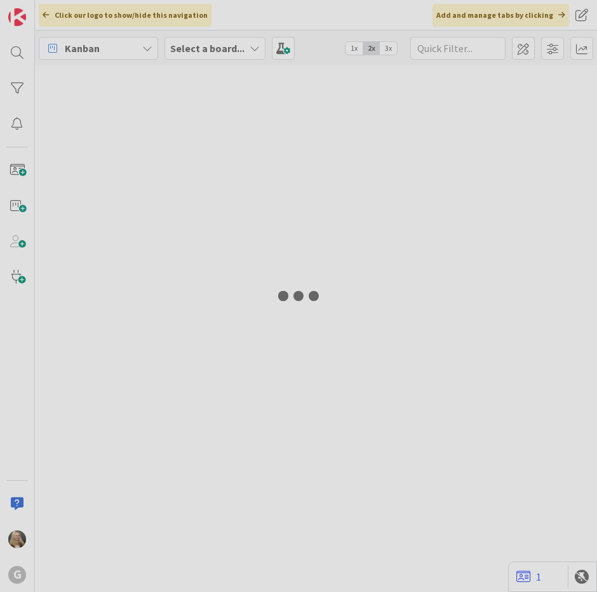
type input "Price"
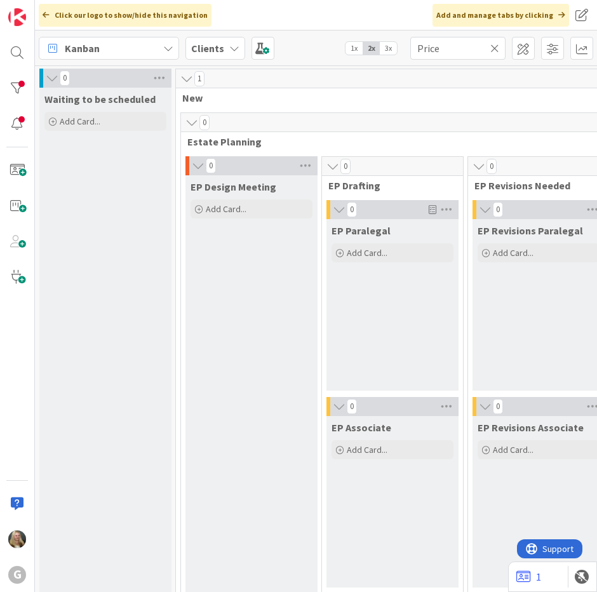
click at [492, 48] on icon at bounding box center [494, 48] width 9 height 11
click at [446, 48] on input "text" at bounding box center [457, 48] width 95 height 23
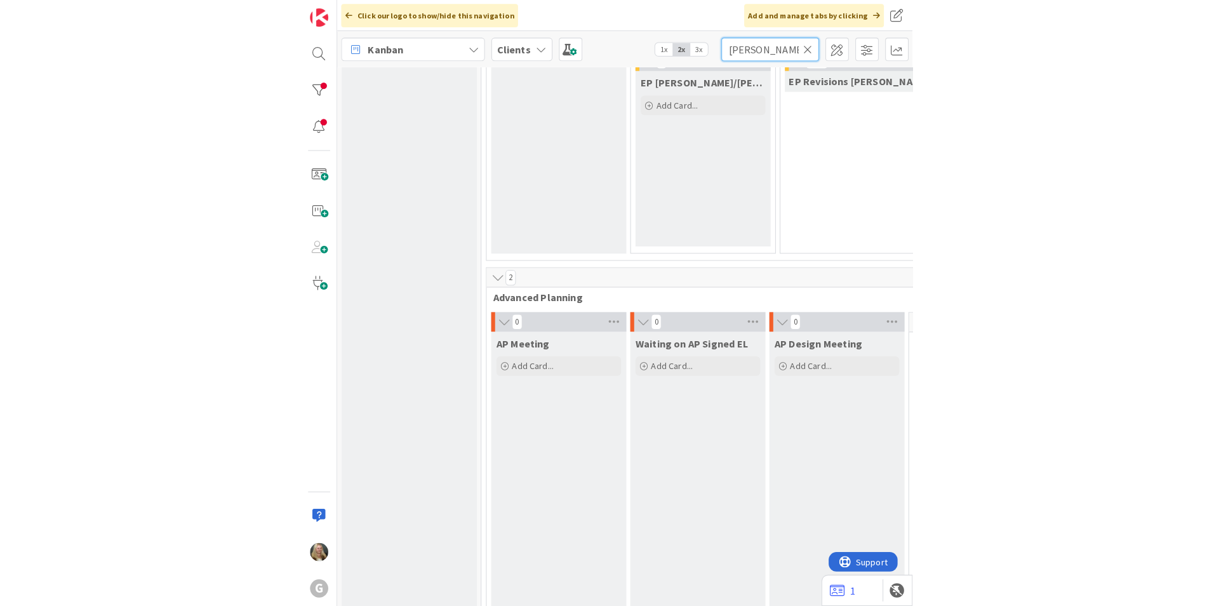
scroll to position [762, 0]
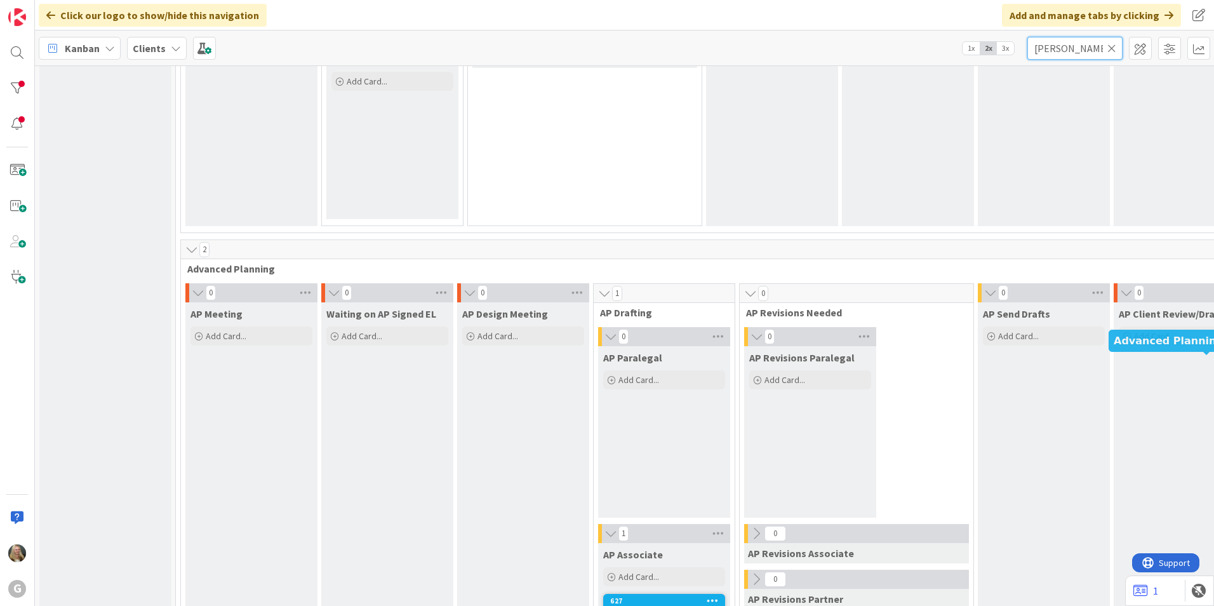
type input "[PERSON_NAME]"
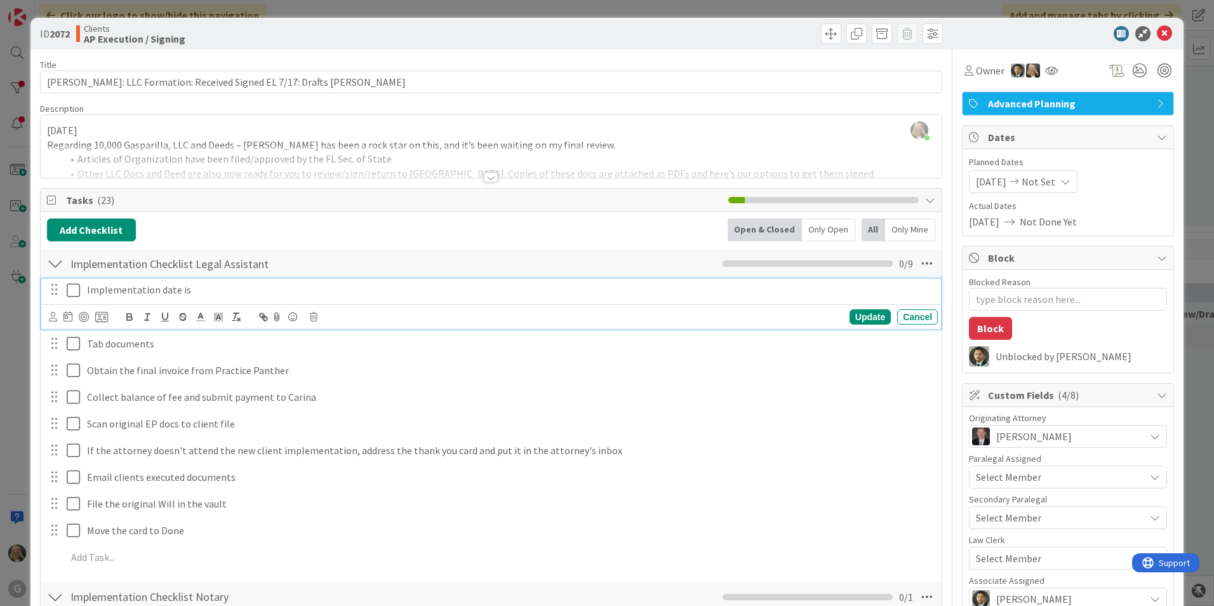
click at [159, 291] on p "Implementation date is" at bounding box center [510, 290] width 846 height 15
click at [49, 316] on icon at bounding box center [53, 317] width 8 height 10
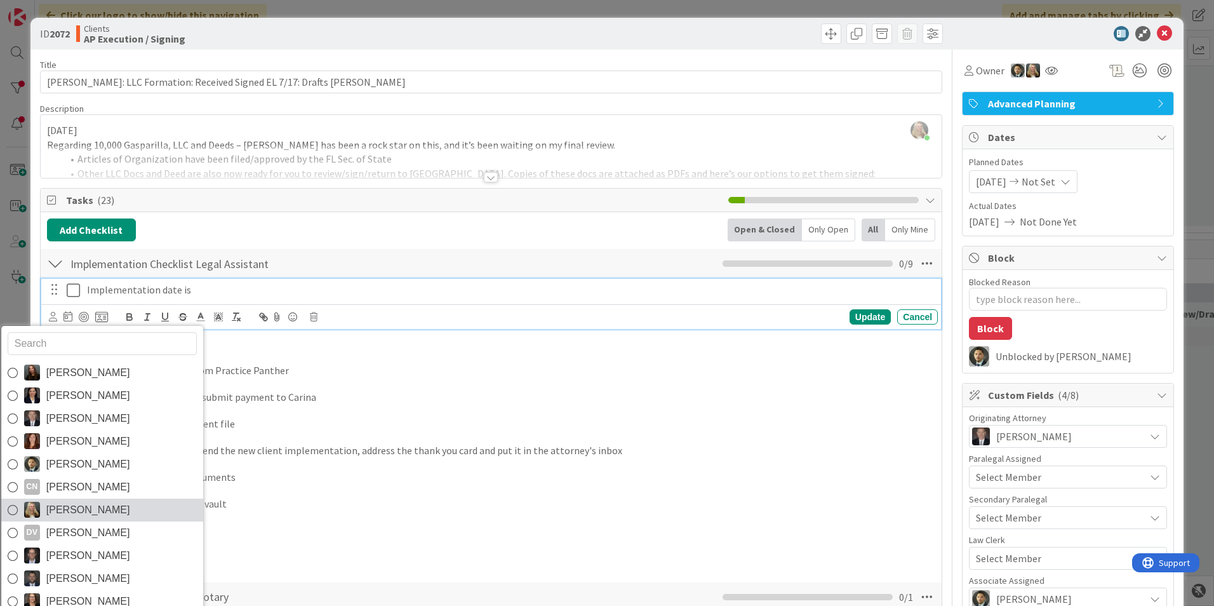
click at [35, 507] on img at bounding box center [32, 510] width 16 height 16
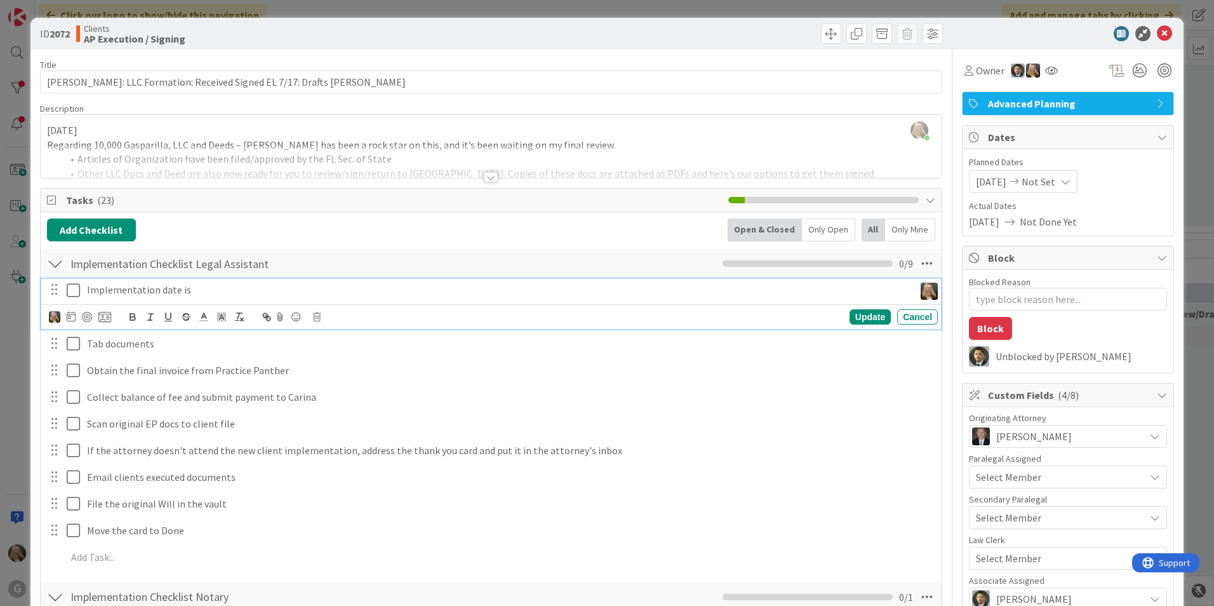
type textarea "x"
click at [71, 316] on icon at bounding box center [71, 316] width 9 height 10
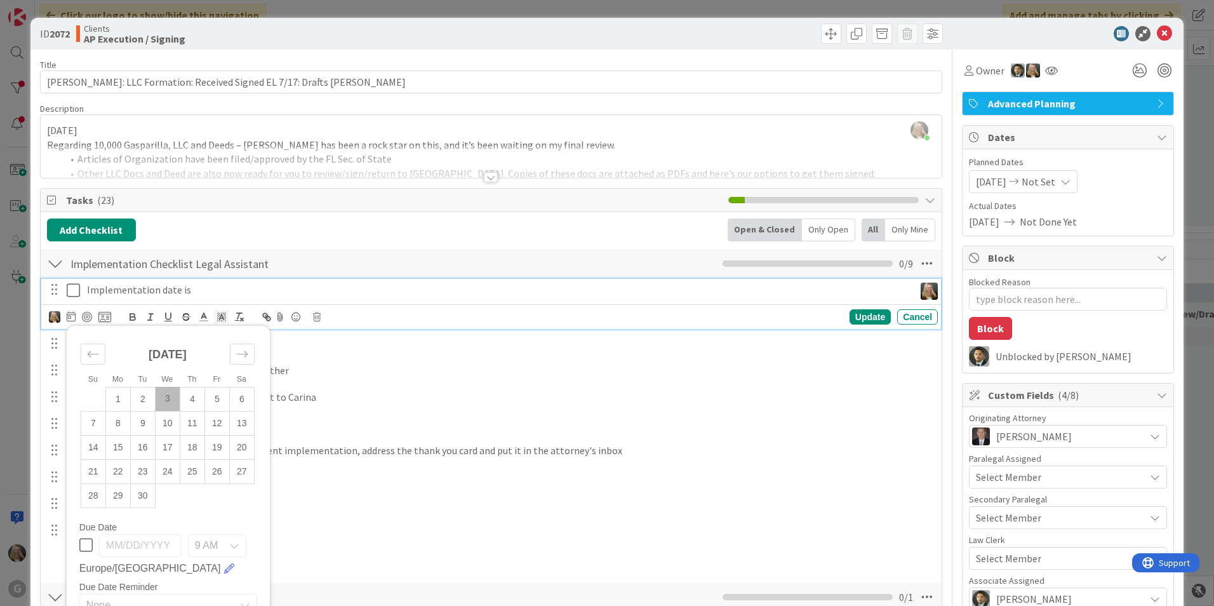
click at [168, 403] on td "3" at bounding box center [167, 399] width 25 height 24
type input "[DATE]"
click at [69, 285] on icon at bounding box center [73, 290] width 13 height 15
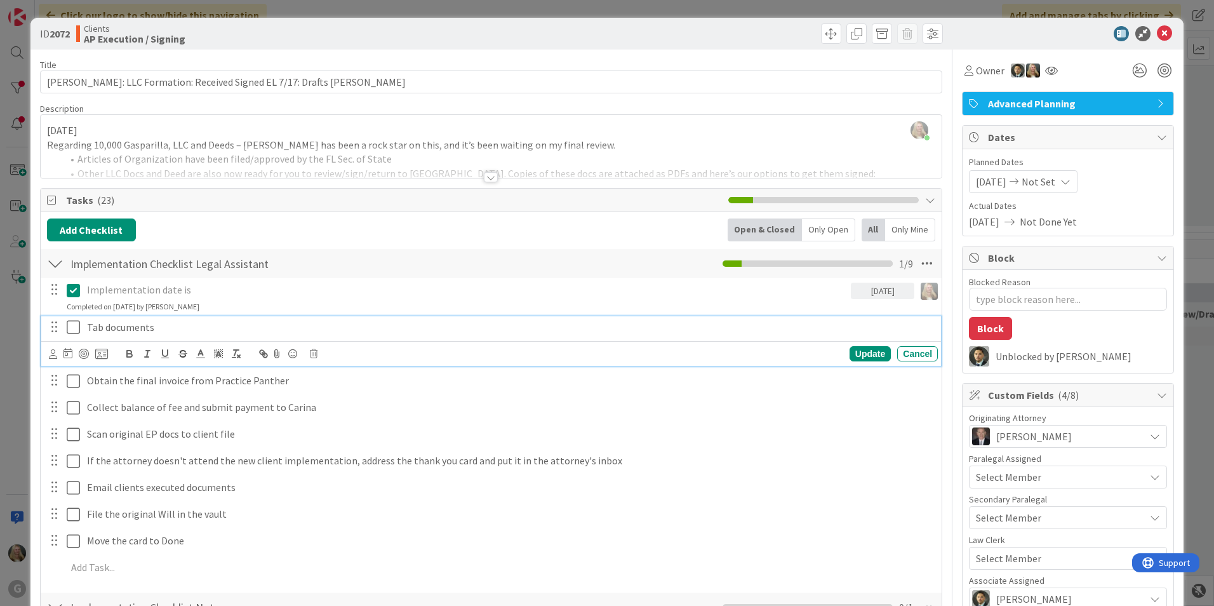
click at [121, 325] on p "Tab documents" at bounding box center [510, 327] width 846 height 15
click at [51, 356] on icon at bounding box center [53, 354] width 8 height 10
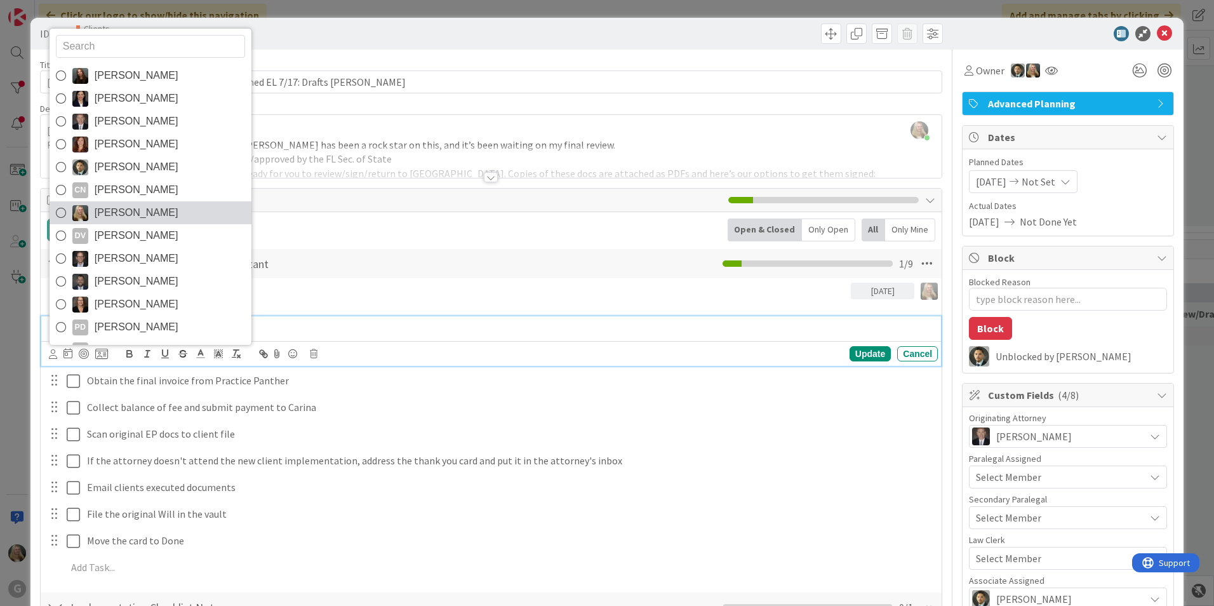
click at [109, 217] on span "[PERSON_NAME]" at bounding box center [137, 212] width 84 height 19
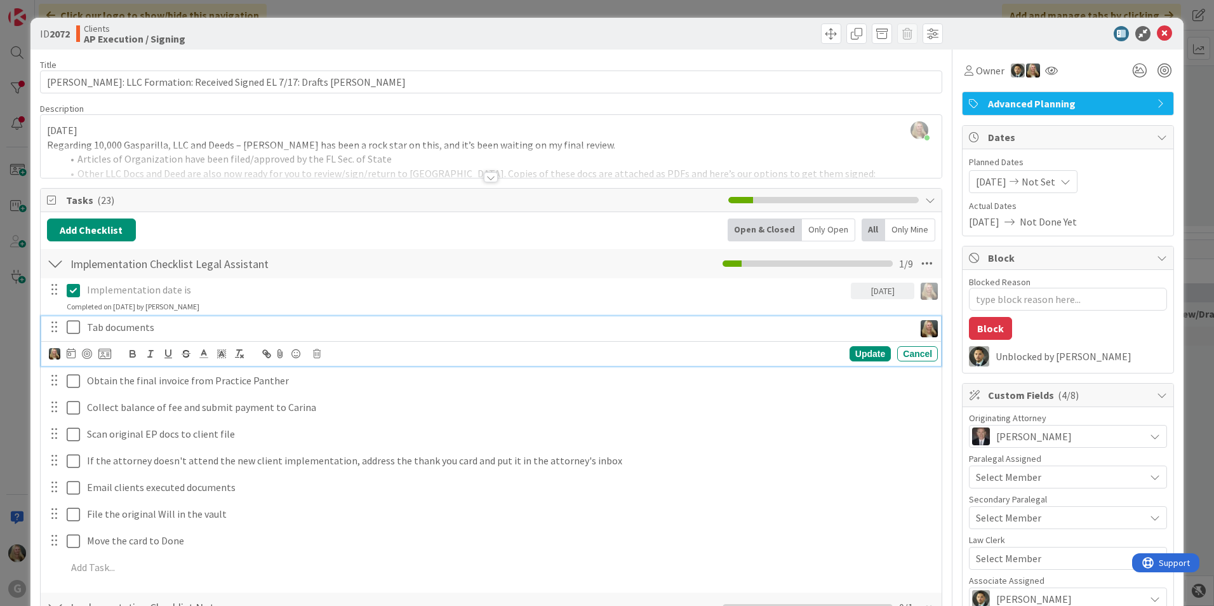
click at [71, 328] on icon at bounding box center [73, 326] width 13 height 15
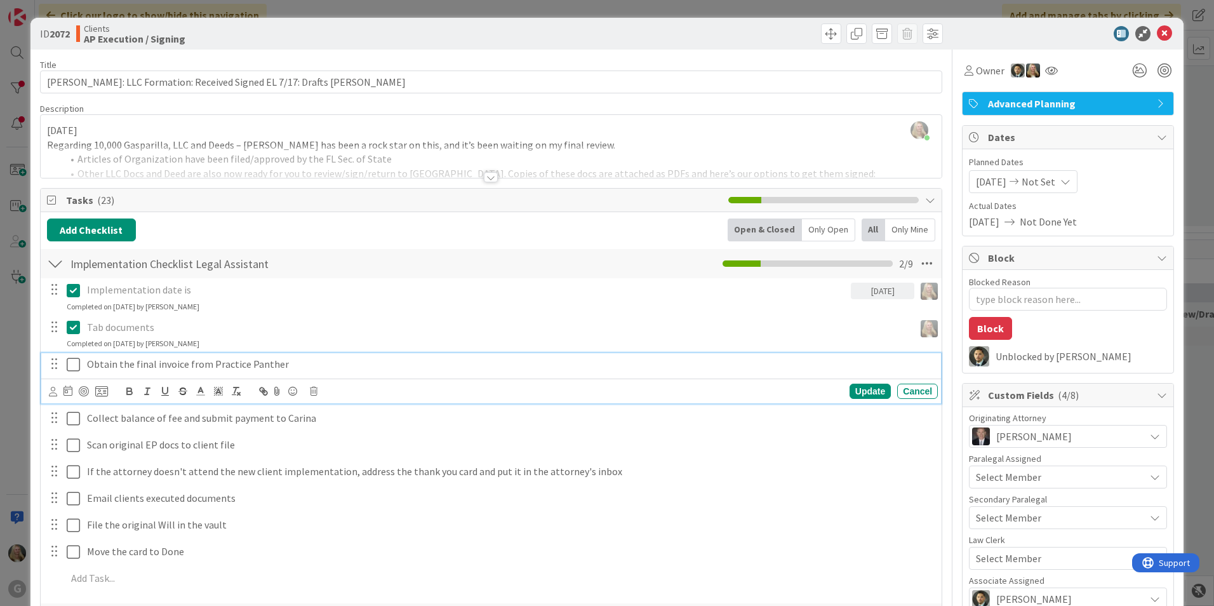
drag, startPoint x: 119, startPoint y: 368, endPoint x: 313, endPoint y: 389, distance: 195.6
click at [313, 389] on icon at bounding box center [314, 391] width 8 height 9
click at [337, 442] on div "Delete" at bounding box center [346, 445] width 47 height 23
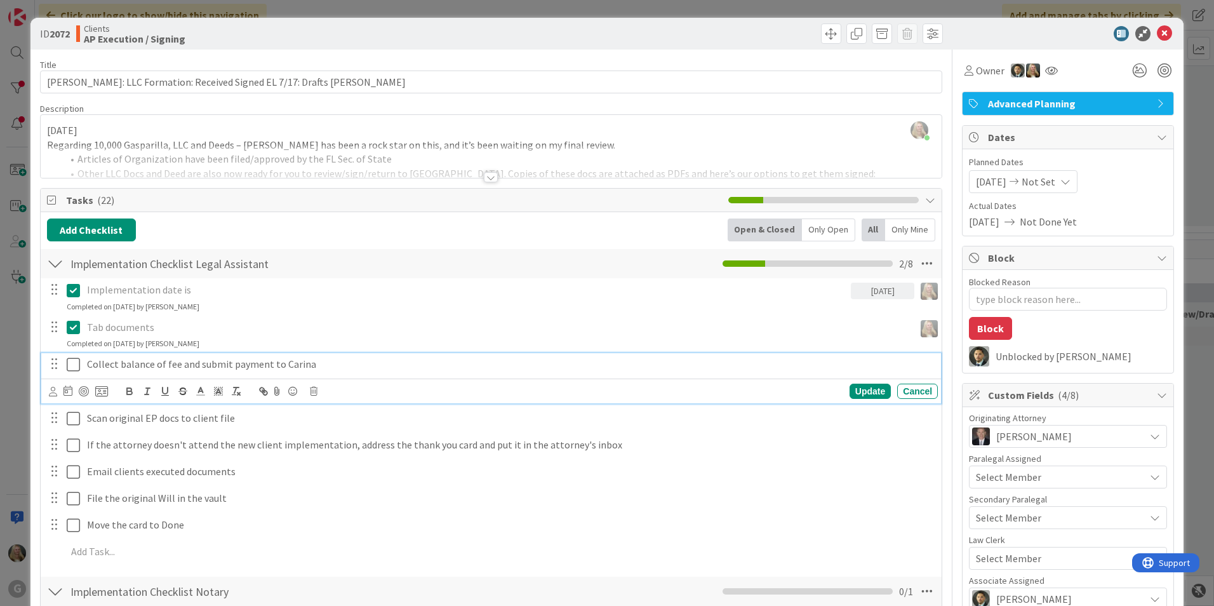
drag, startPoint x: 238, startPoint y: 359, endPoint x: 465, endPoint y: 402, distance: 230.8
click at [465, 402] on div "Update Cancel" at bounding box center [491, 391] width 900 height 25
click at [311, 391] on icon at bounding box center [314, 391] width 8 height 9
click at [347, 443] on div "Delete" at bounding box center [346, 445] width 47 height 23
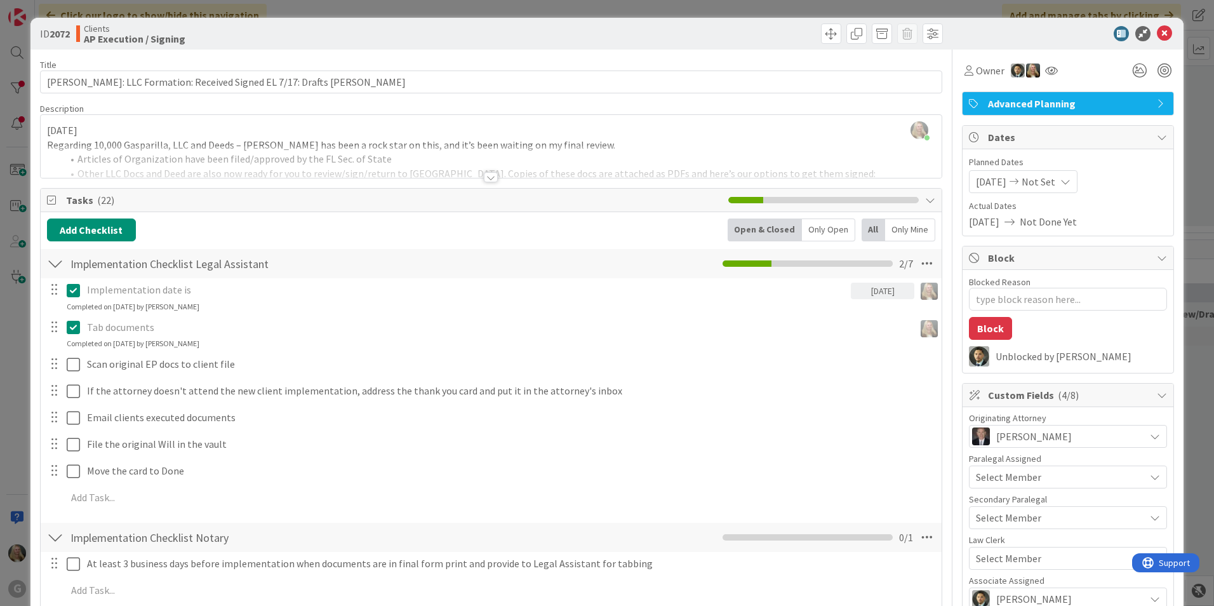
type textarea "x"
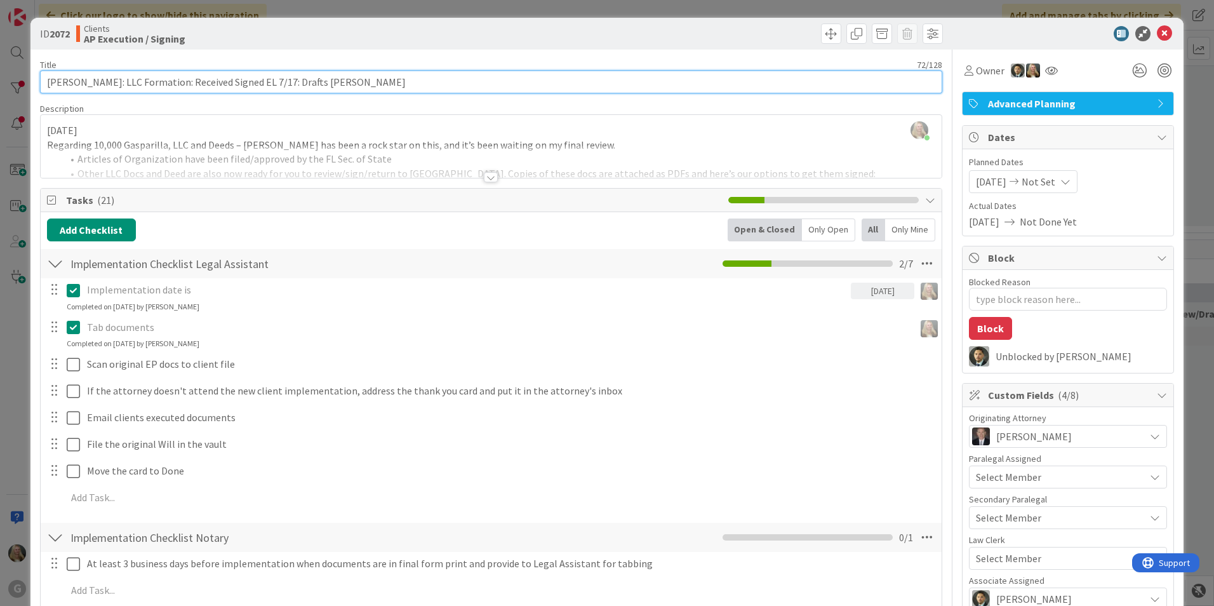
click at [403, 88] on input "[PERSON_NAME]: LLC Formation: Received Signed EL 7/17: Drafts [PERSON_NAME]" at bounding box center [491, 82] width 903 height 23
type input "[PERSON_NAME]: LLC Formation: Received Signed EL 7/17: Drafts [PERSON_NAME]; si…"
type textarea "x"
type input "[PERSON_NAME]: LLC Formation: Received Signed EL 7/17: Drafts [PERSON_NAME]; si…"
type textarea "x"
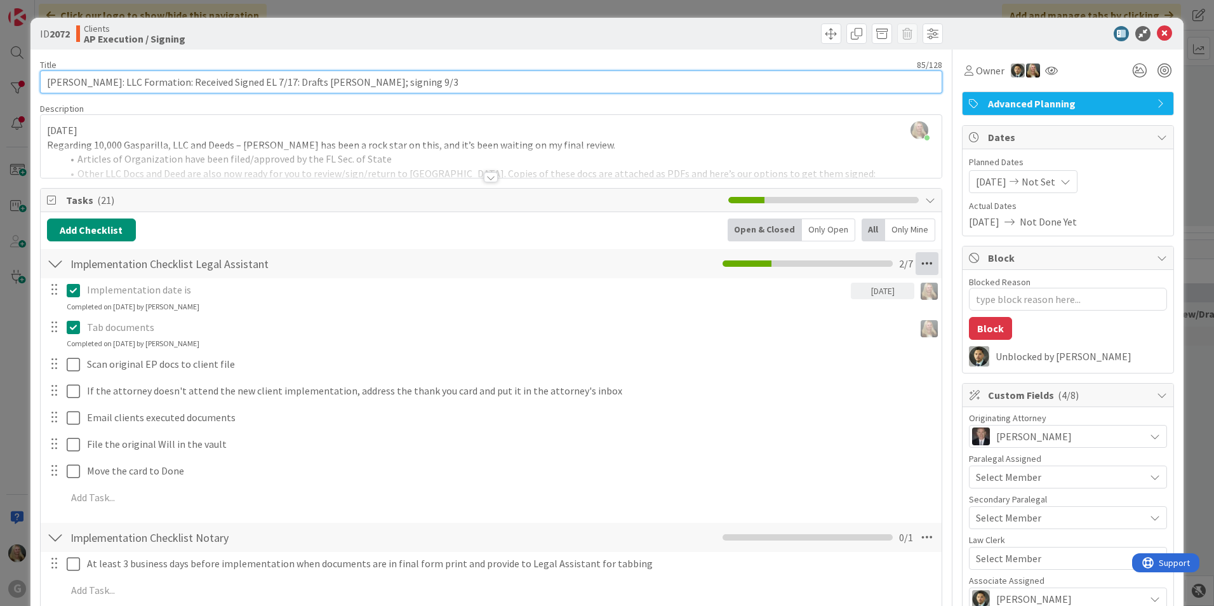
type input "[PERSON_NAME]: LLC Formation: Received Signed EL 7/17: Drafts [PERSON_NAME]; si…"
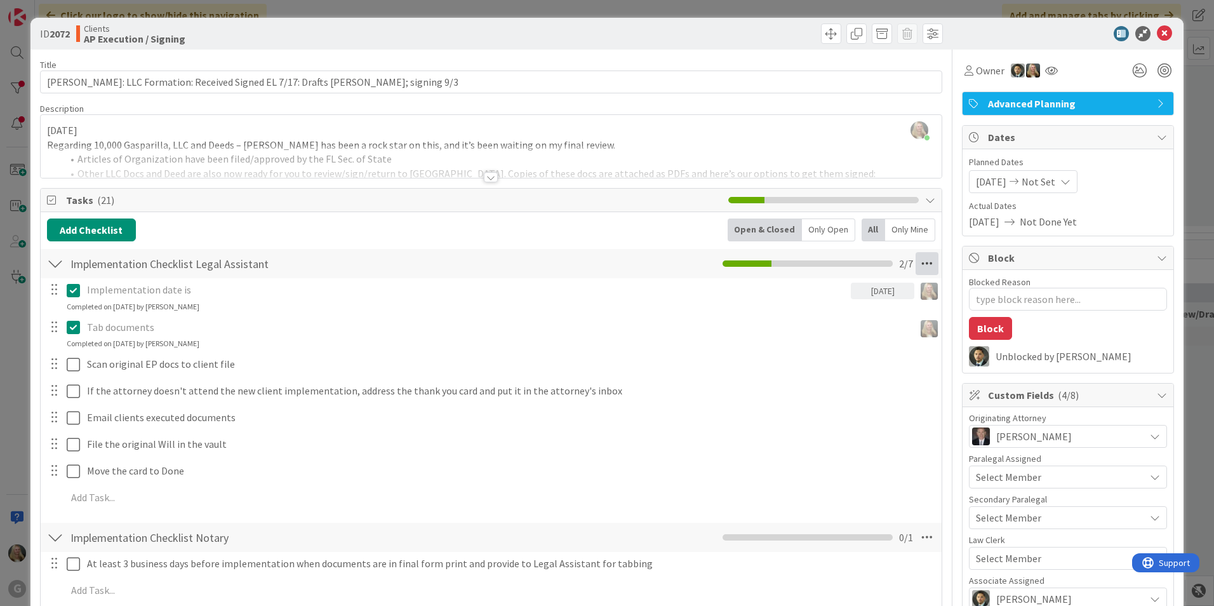
click at [596, 264] on icon at bounding box center [927, 263] width 23 height 23
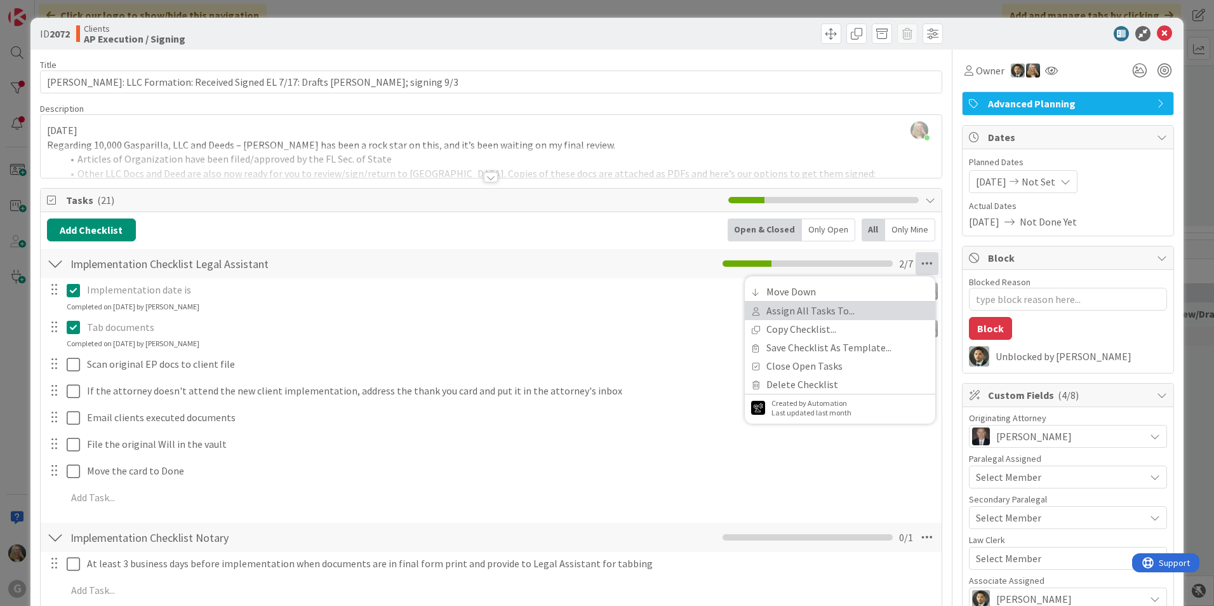
click at [596, 316] on link "Assign All Tasks To..." at bounding box center [840, 311] width 191 height 18
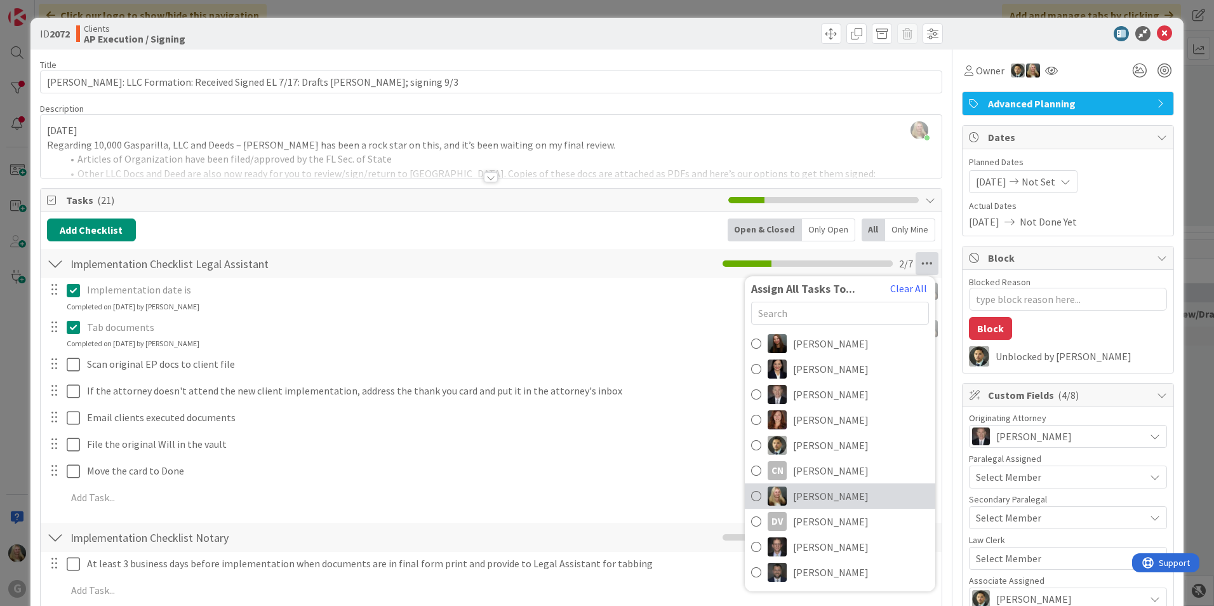
click at [596, 492] on img at bounding box center [777, 496] width 19 height 19
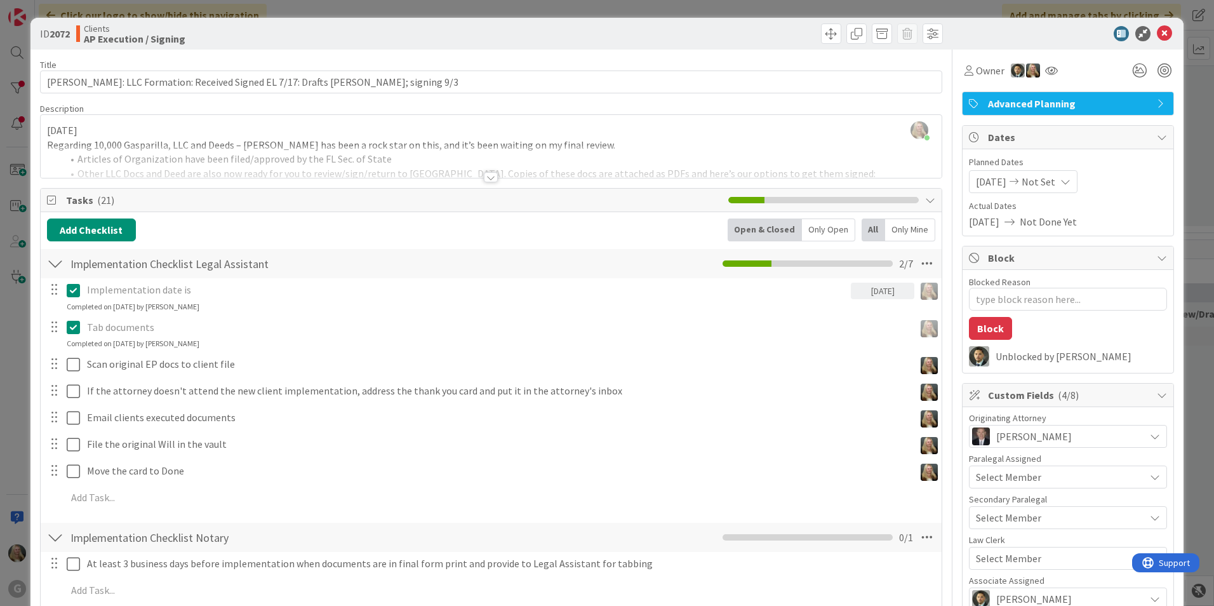
scroll to position [254, 0]
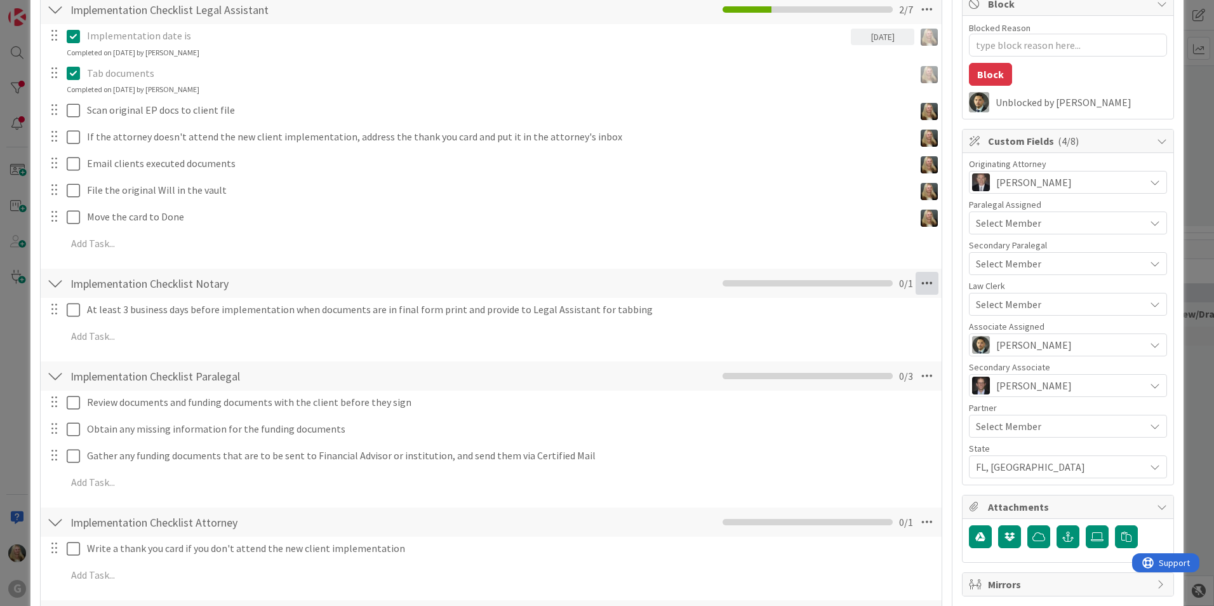
click at [596, 286] on icon at bounding box center [927, 283] width 23 height 23
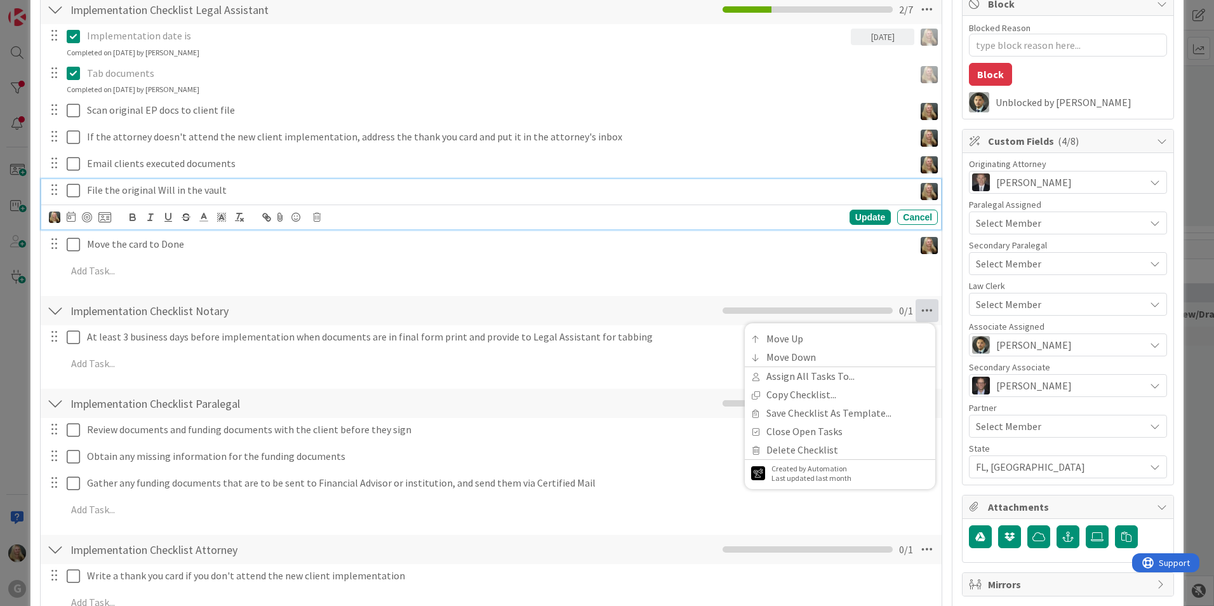
click at [130, 191] on p "File the original Will in the vault" at bounding box center [498, 190] width 823 height 15
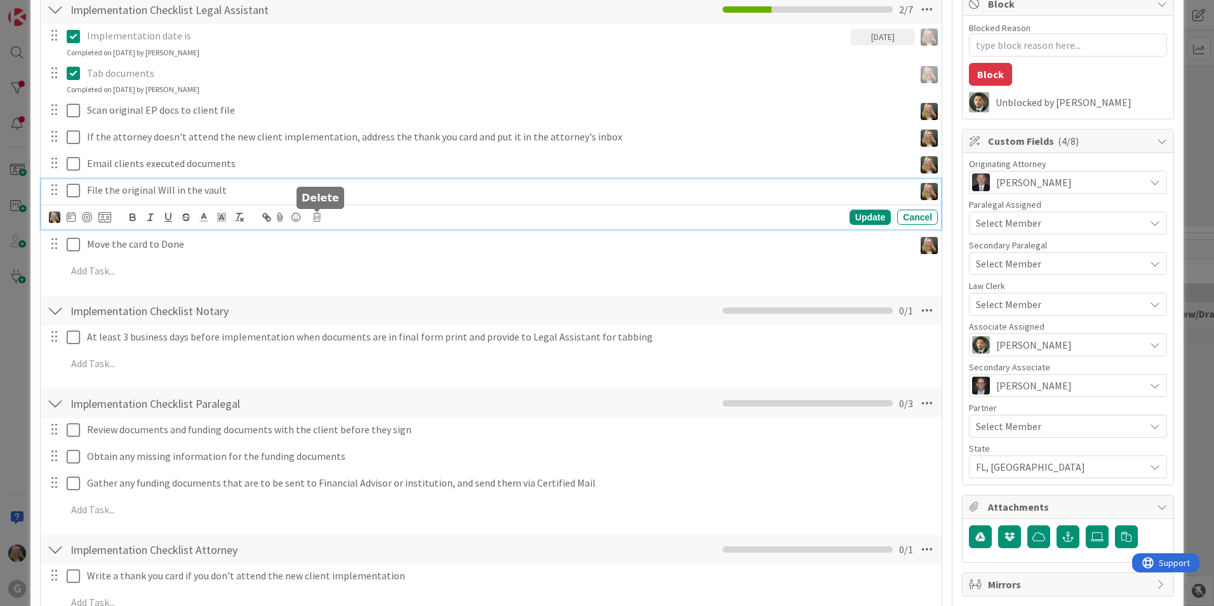
click at [319, 218] on icon at bounding box center [317, 217] width 8 height 9
click at [332, 272] on div "Delete" at bounding box center [349, 271] width 47 height 23
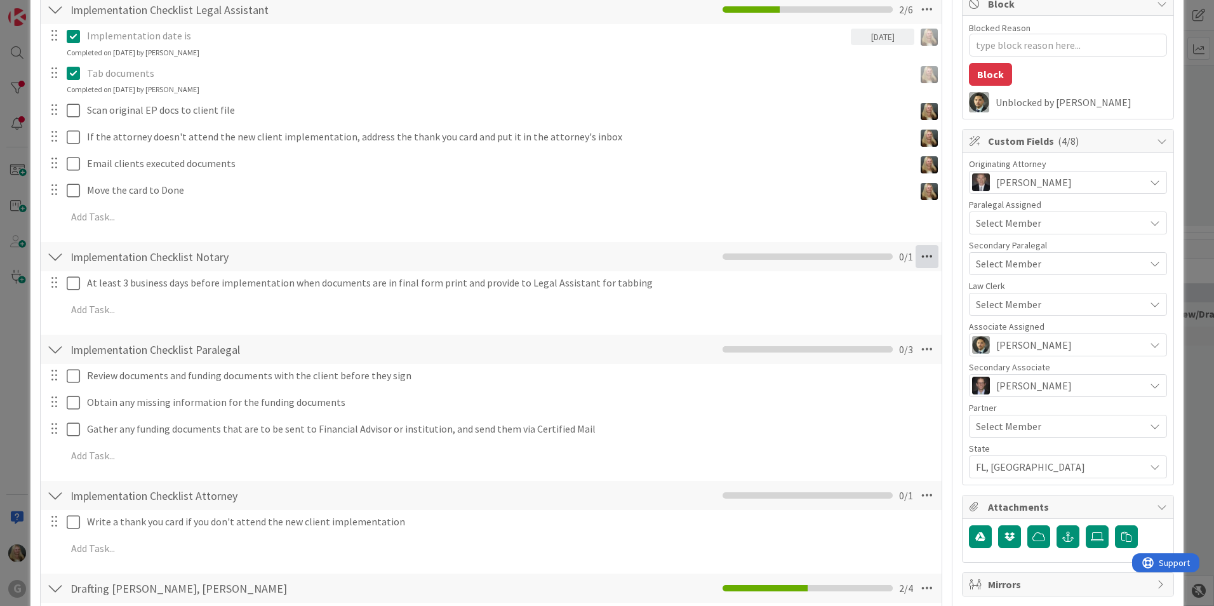
click at [596, 259] on icon at bounding box center [927, 256] width 23 height 23
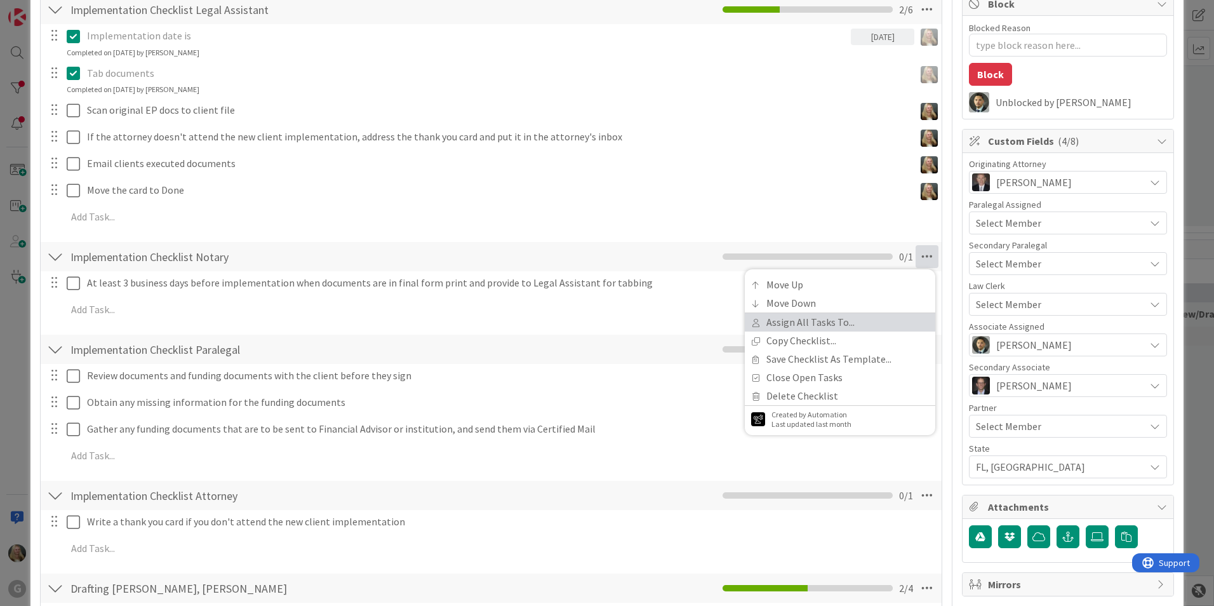
click at [596, 325] on link "Assign All Tasks To..." at bounding box center [840, 322] width 191 height 18
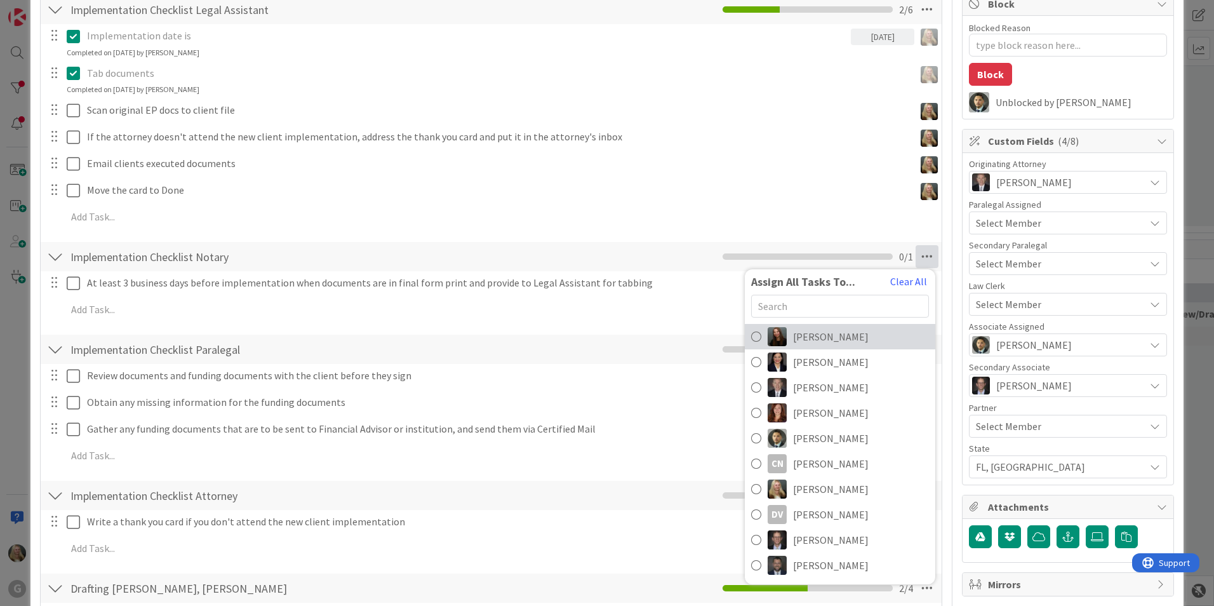
click at [596, 339] on span "[PERSON_NAME]" at bounding box center [831, 336] width 76 height 15
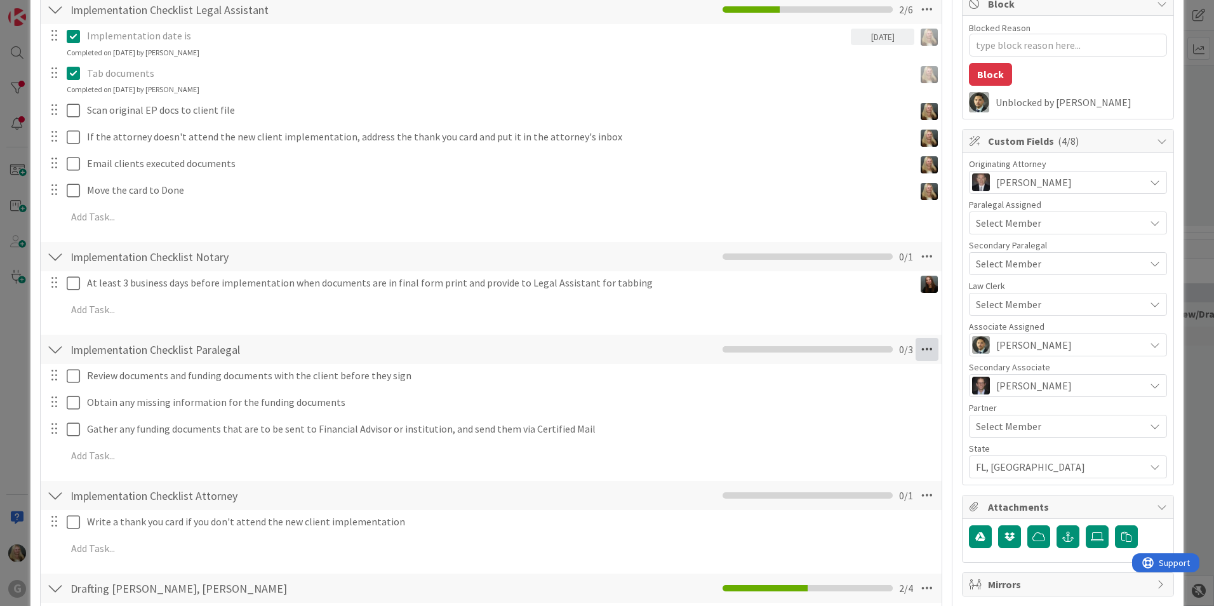
click at [596, 351] on icon at bounding box center [927, 349] width 23 height 23
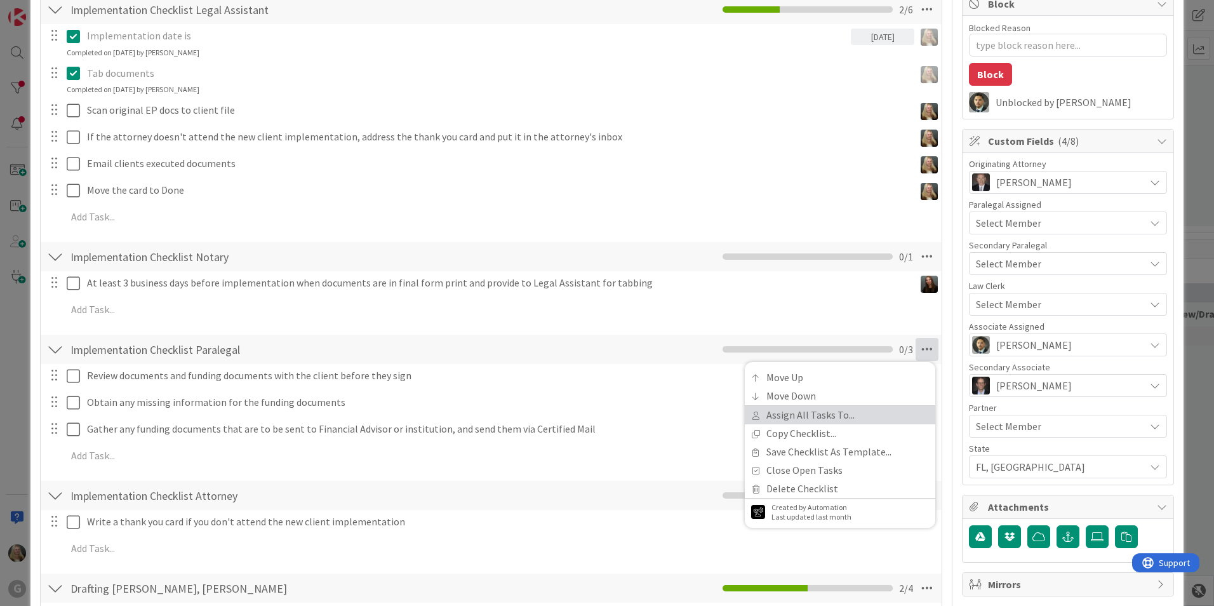
click at [596, 413] on link "Assign All Tasks To..." at bounding box center [840, 415] width 191 height 18
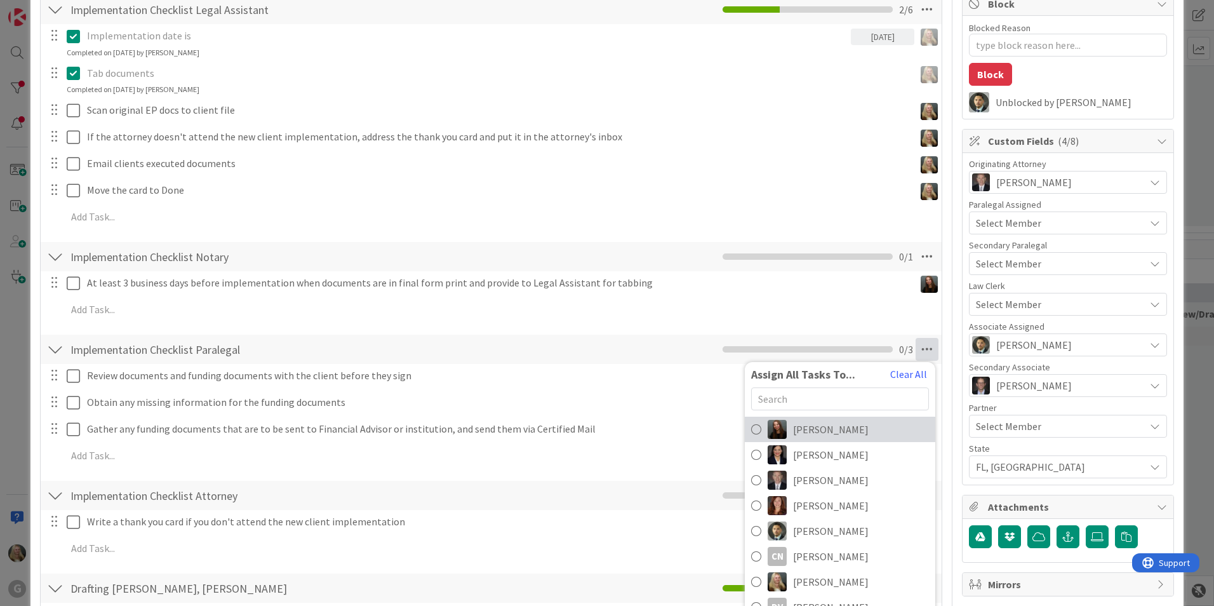
click at [596, 431] on span "[PERSON_NAME]" at bounding box center [831, 429] width 76 height 15
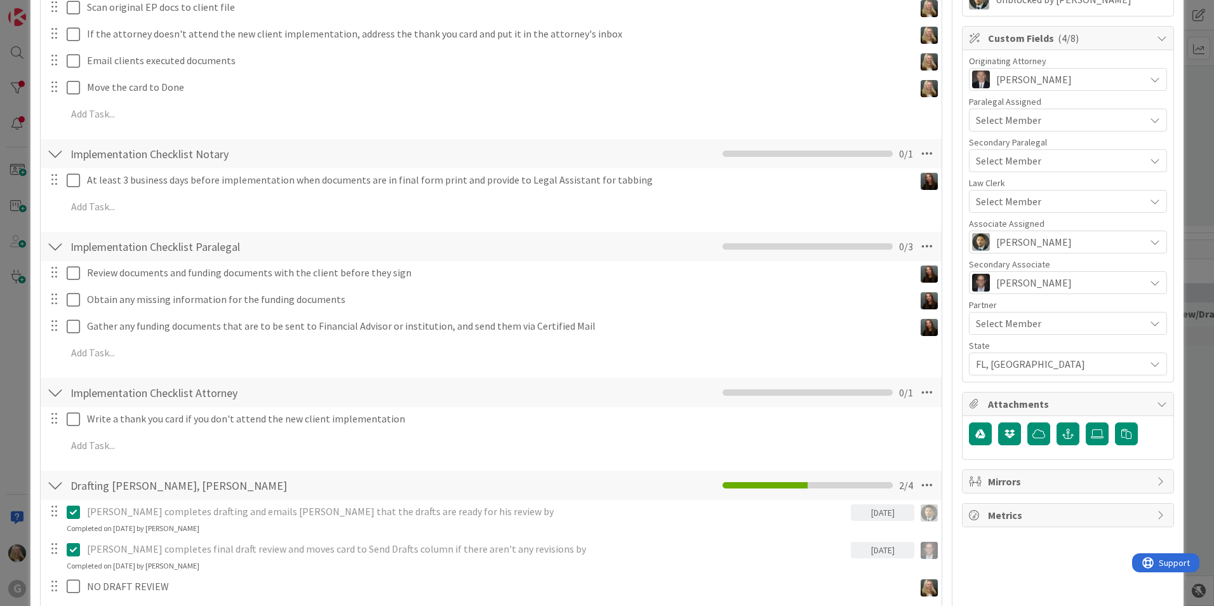
scroll to position [381, 0]
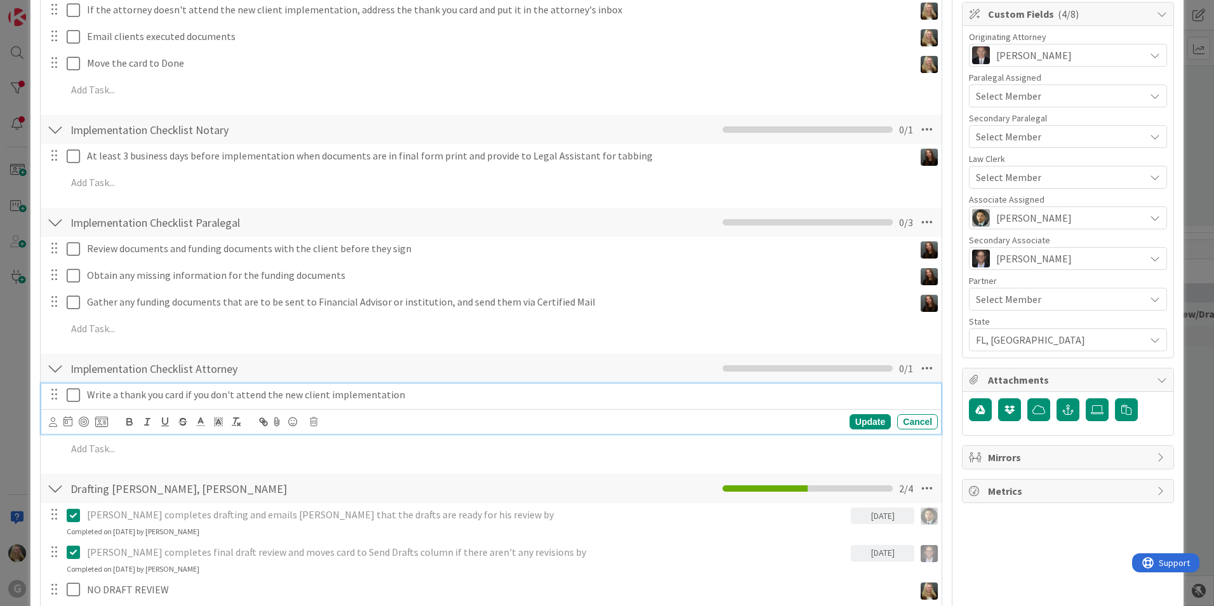
click at [304, 390] on p "Write a thank you card if you don't attend the new client implementation" at bounding box center [510, 394] width 846 height 15
click at [596, 370] on icon at bounding box center [927, 368] width 23 height 23
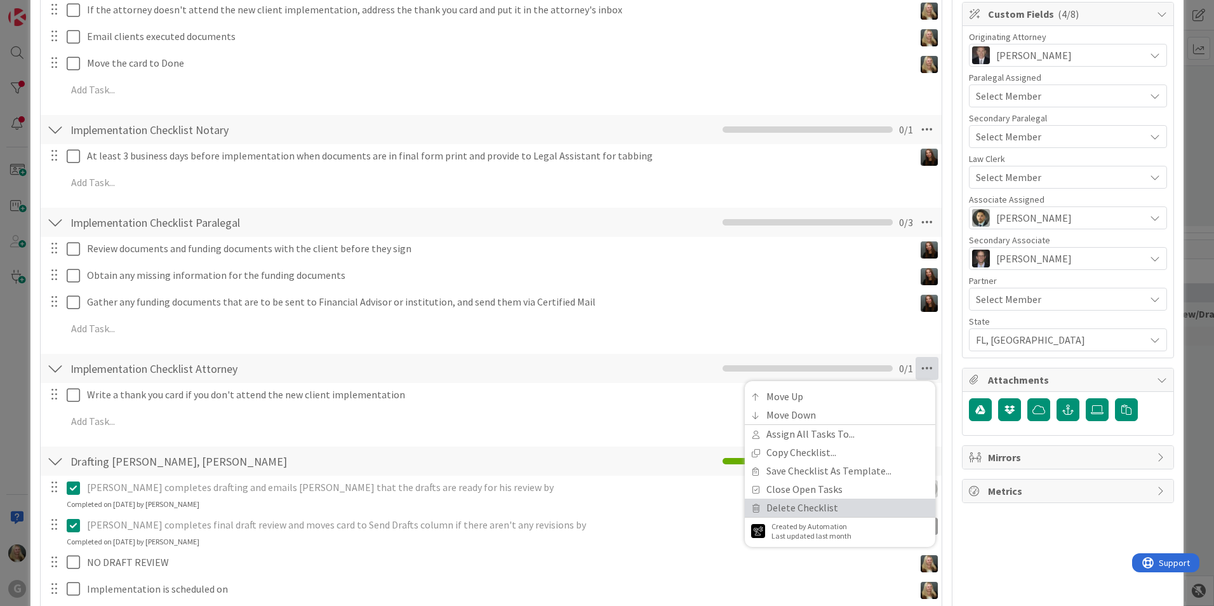
click at [596, 511] on link "Delete Checklist" at bounding box center [840, 508] width 191 height 18
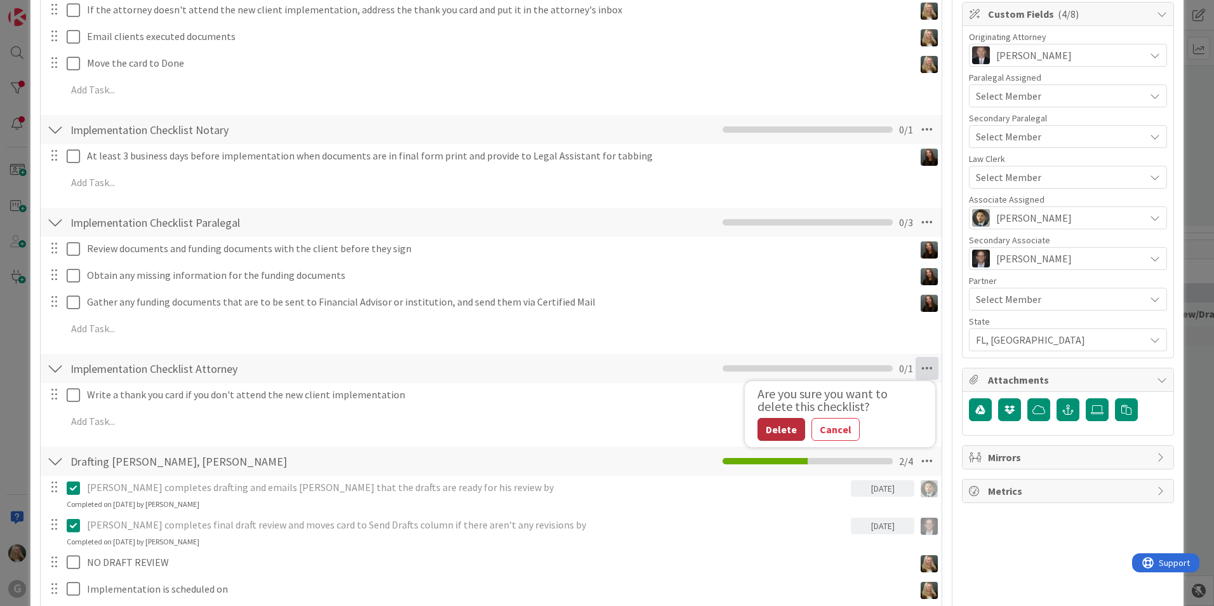
click at [596, 433] on button "Delete" at bounding box center [782, 429] width 48 height 23
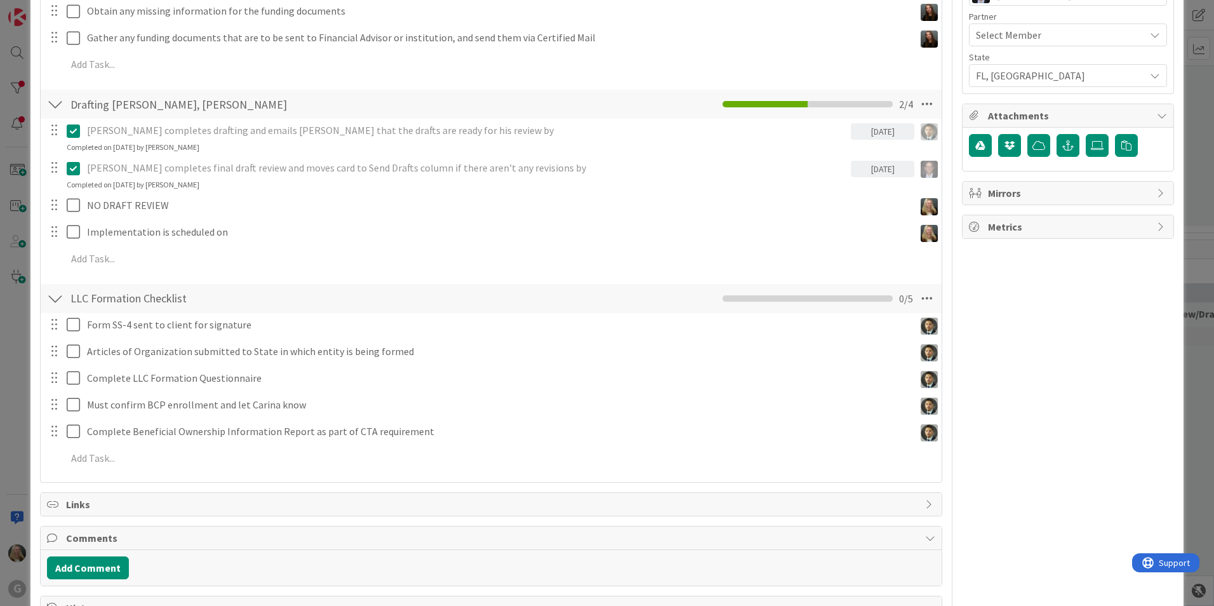
scroll to position [635, 0]
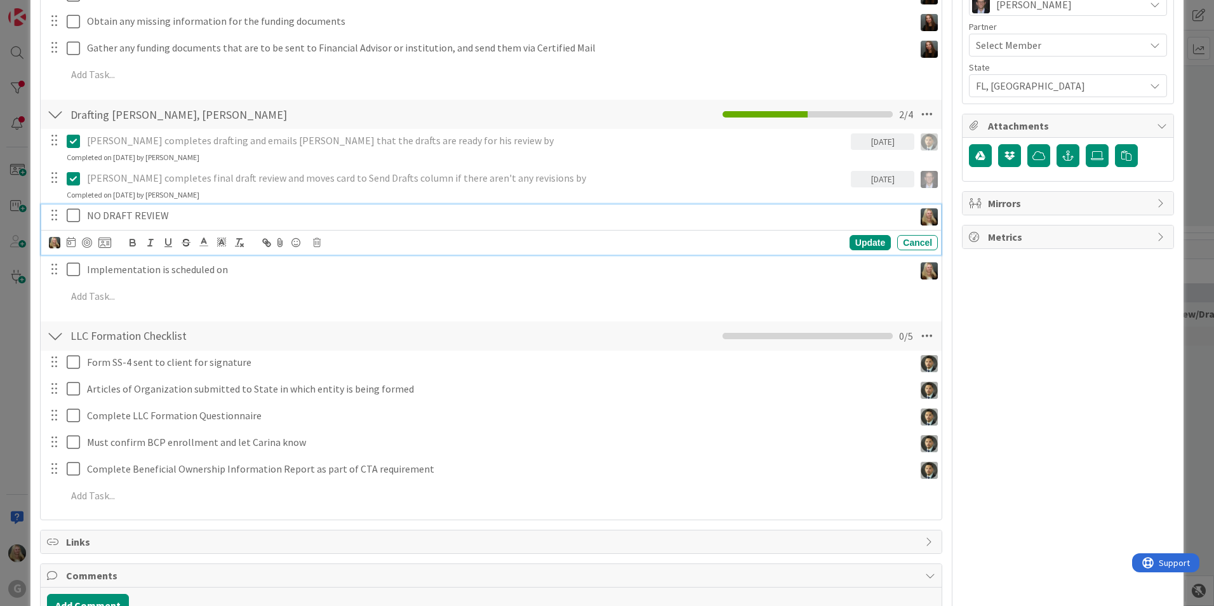
click at [71, 215] on icon at bounding box center [73, 215] width 13 height 15
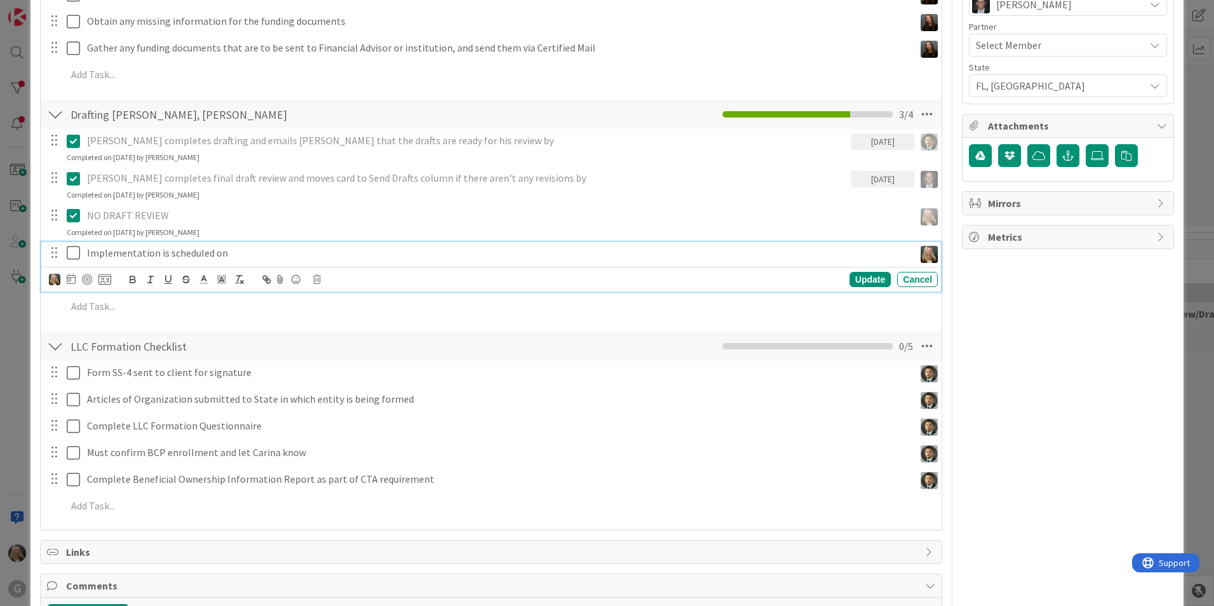
click at [72, 247] on icon at bounding box center [73, 252] width 13 height 15
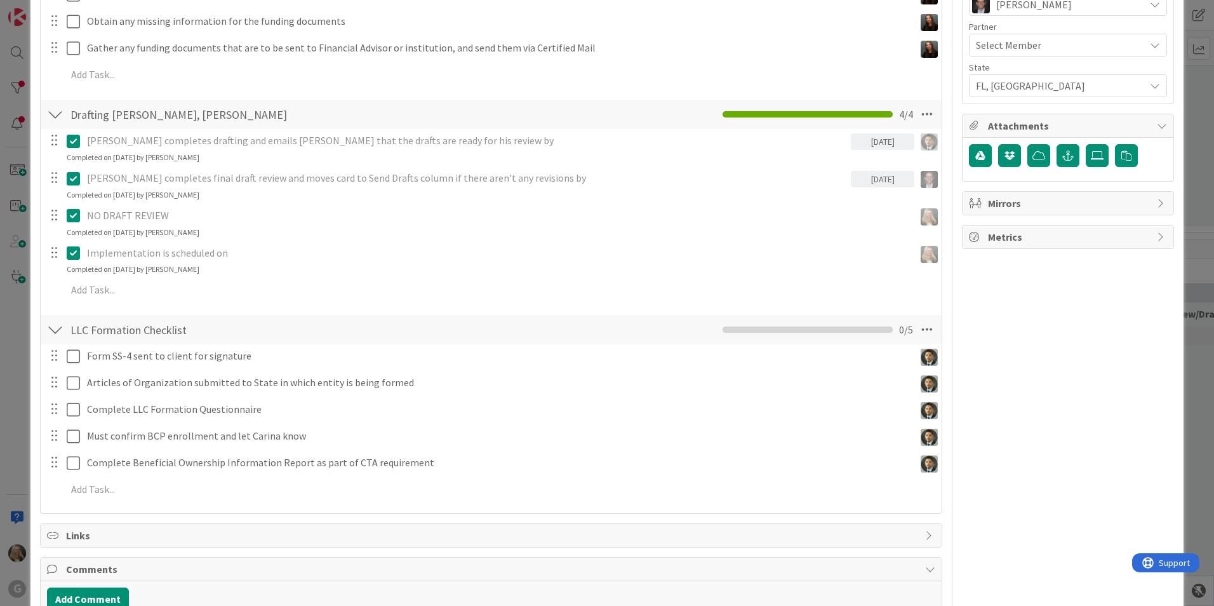
type textarea "x"
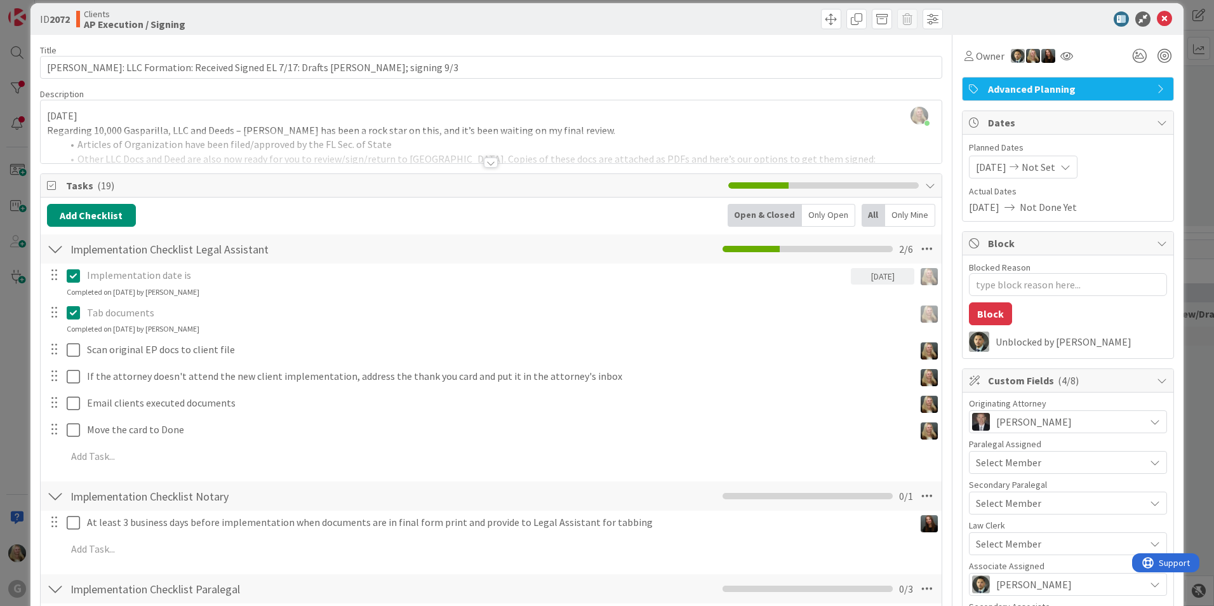
scroll to position [0, 0]
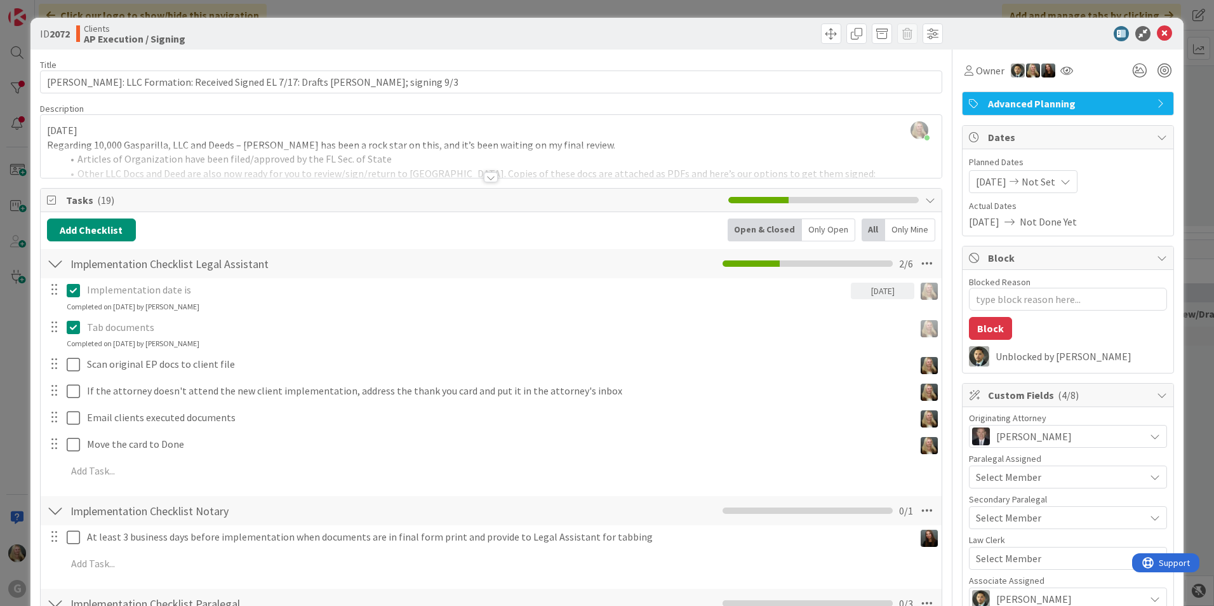
click at [596, 180] on span "Not Set" at bounding box center [1039, 181] width 34 height 15
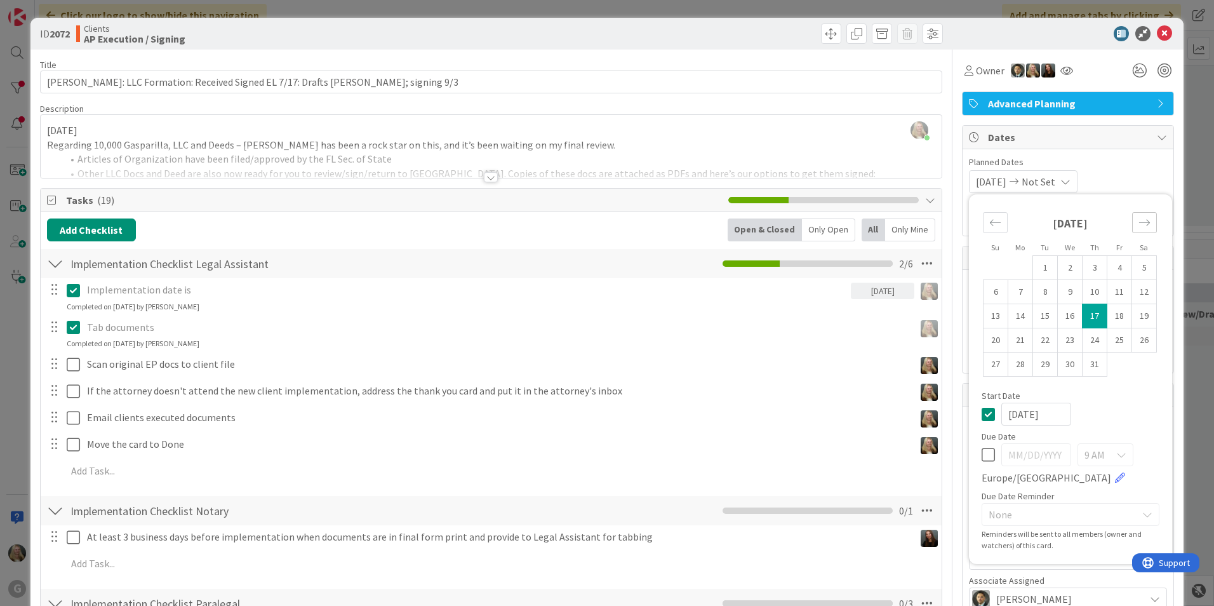
click at [596, 220] on icon "Move forward to switch to the next month." at bounding box center [1145, 223] width 12 height 12
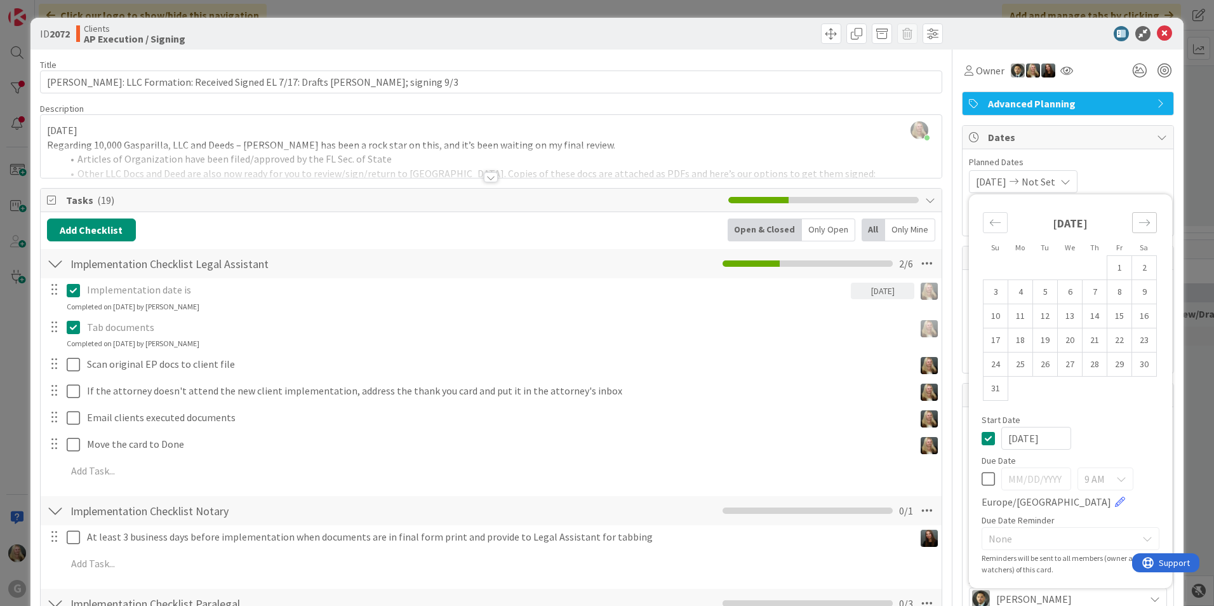
click at [596, 220] on icon "Move forward to switch to the next month." at bounding box center [1145, 223] width 12 height 12
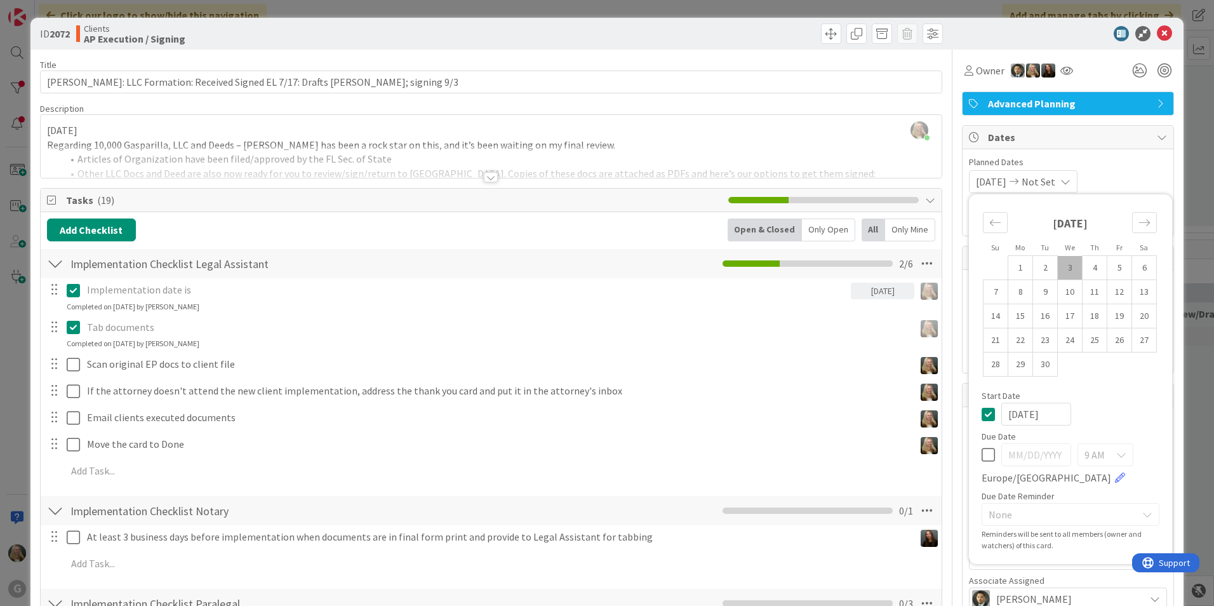
click at [596, 264] on td "3" at bounding box center [1070, 268] width 25 height 24
type input "[DATE]"
type textarea "x"
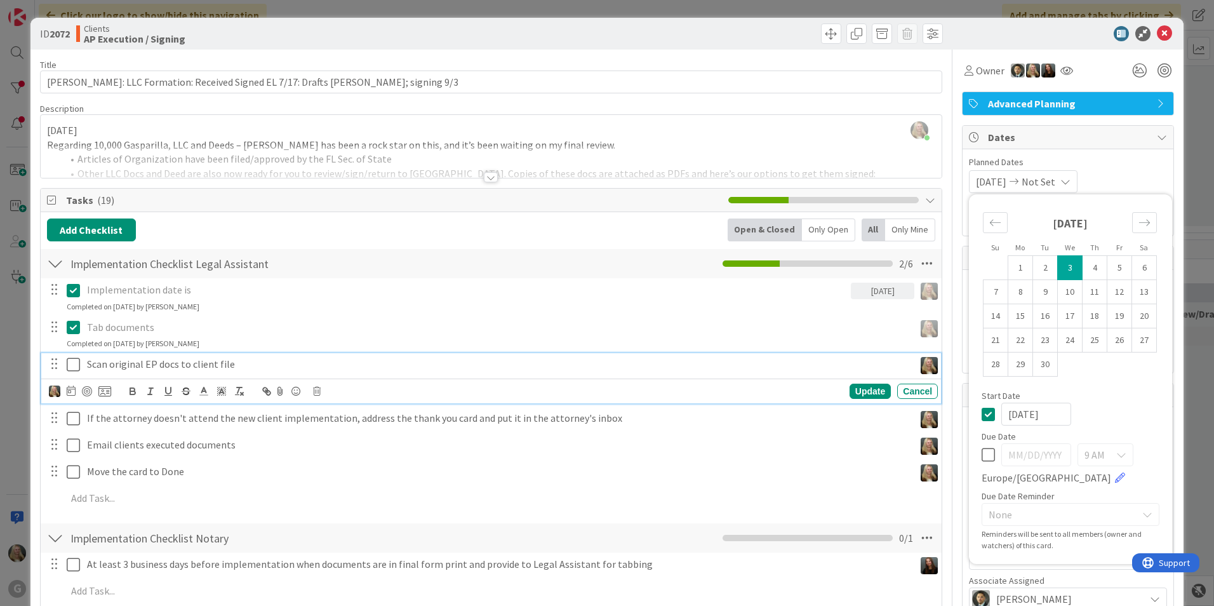
click at [596, 360] on p "Scan original EP docs to client file" at bounding box center [498, 364] width 823 height 15
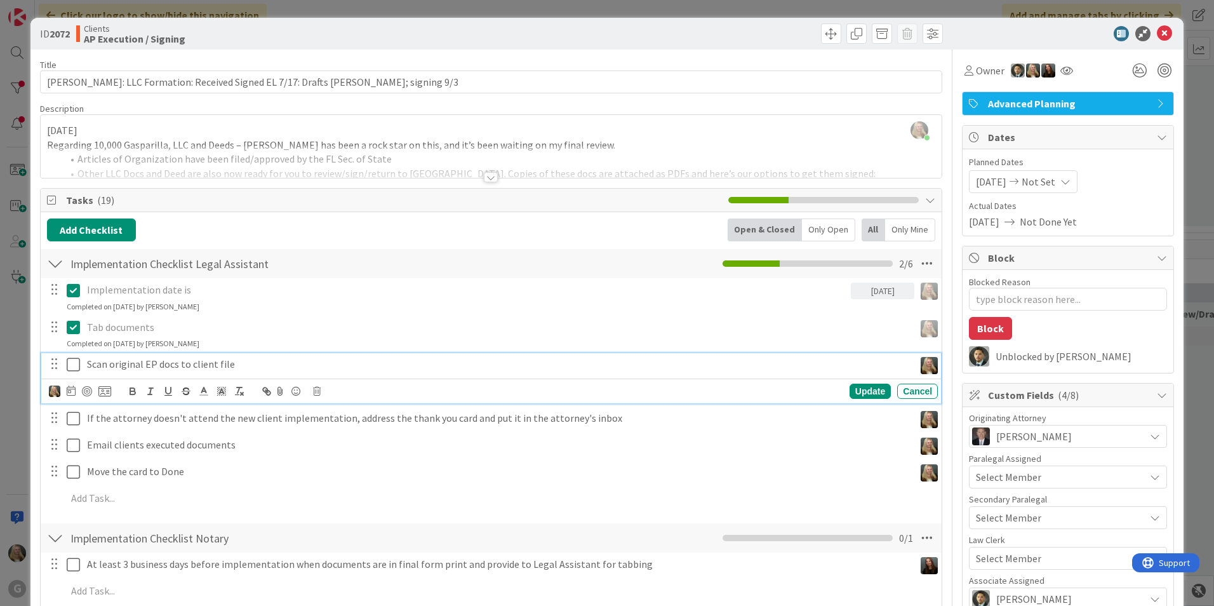
click at [596, 177] on span "[DATE]" at bounding box center [991, 181] width 30 height 15
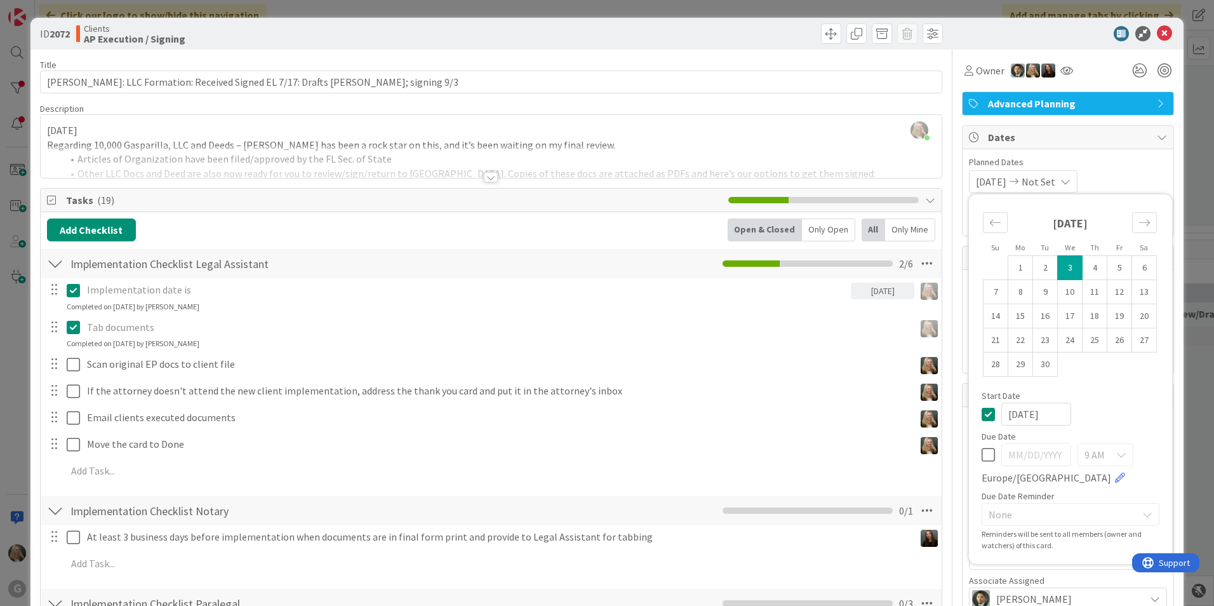
click at [596, 218] on div "[DATE] 1 2 3 4 5 6 7 8 9 10 11 12 13 14 15 16 17 18 19 20 21 22 23 24 25 26 27 …" at bounding box center [1070, 289] width 191 height 176
click at [596, 220] on icon "Move backward to switch to the previous month." at bounding box center [996, 223] width 12 height 12
click at [596, 316] on td "17" at bounding box center [1095, 316] width 25 height 24
type input "[DATE]"
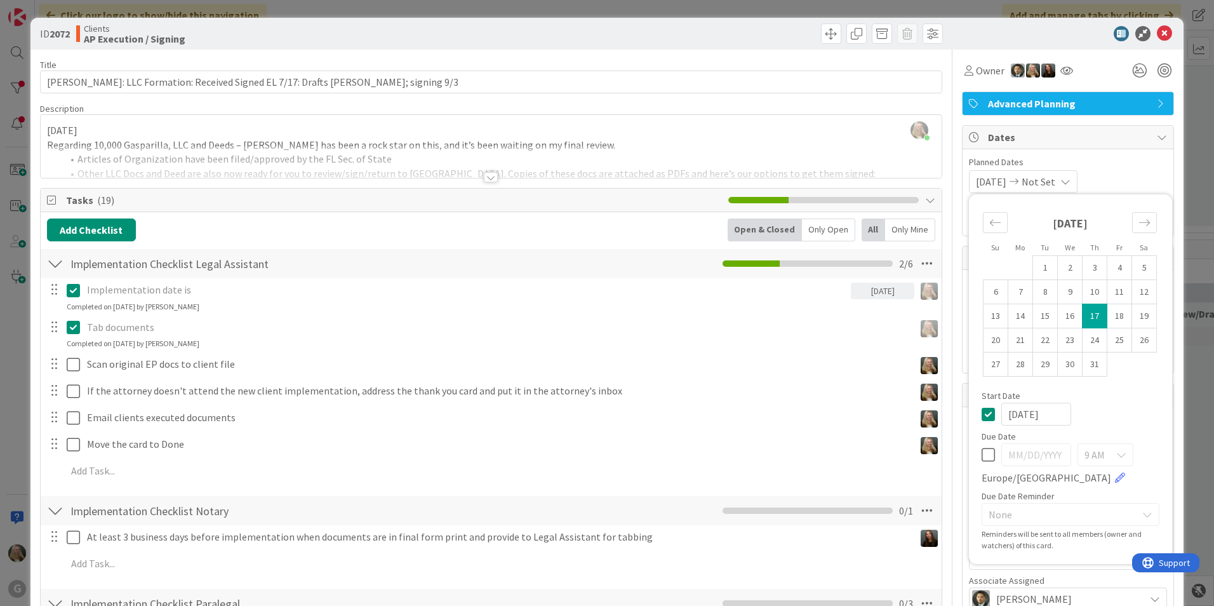
type textarea "x"
click at [596, 186] on span "Not Set" at bounding box center [1039, 181] width 34 height 15
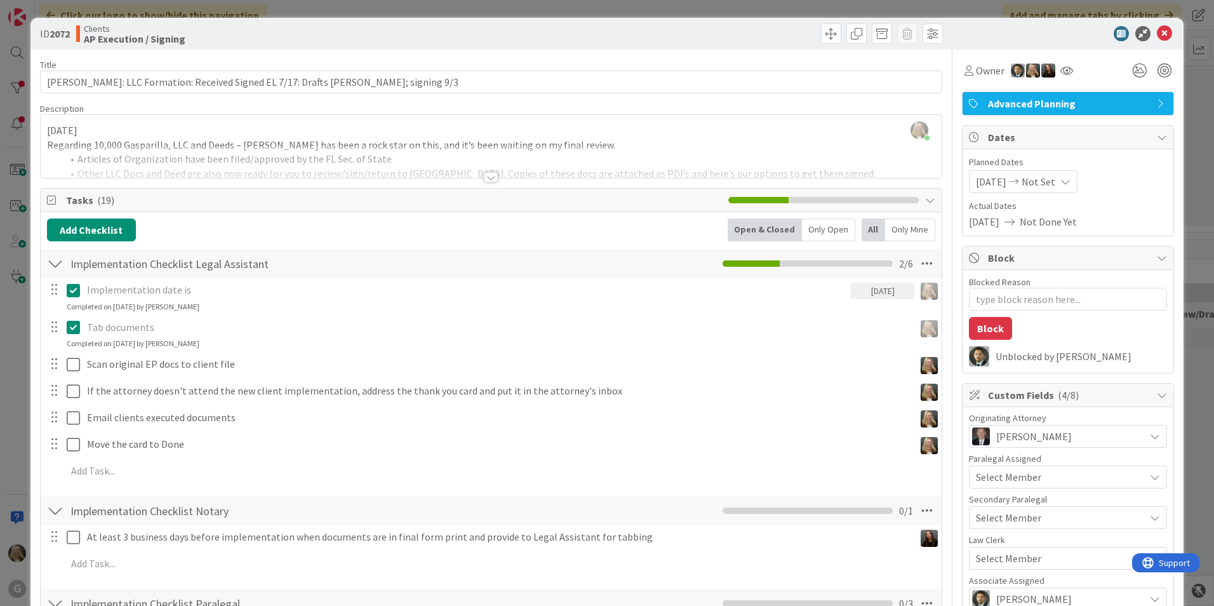
click at [596, 180] on span "Not Set" at bounding box center [1039, 181] width 34 height 15
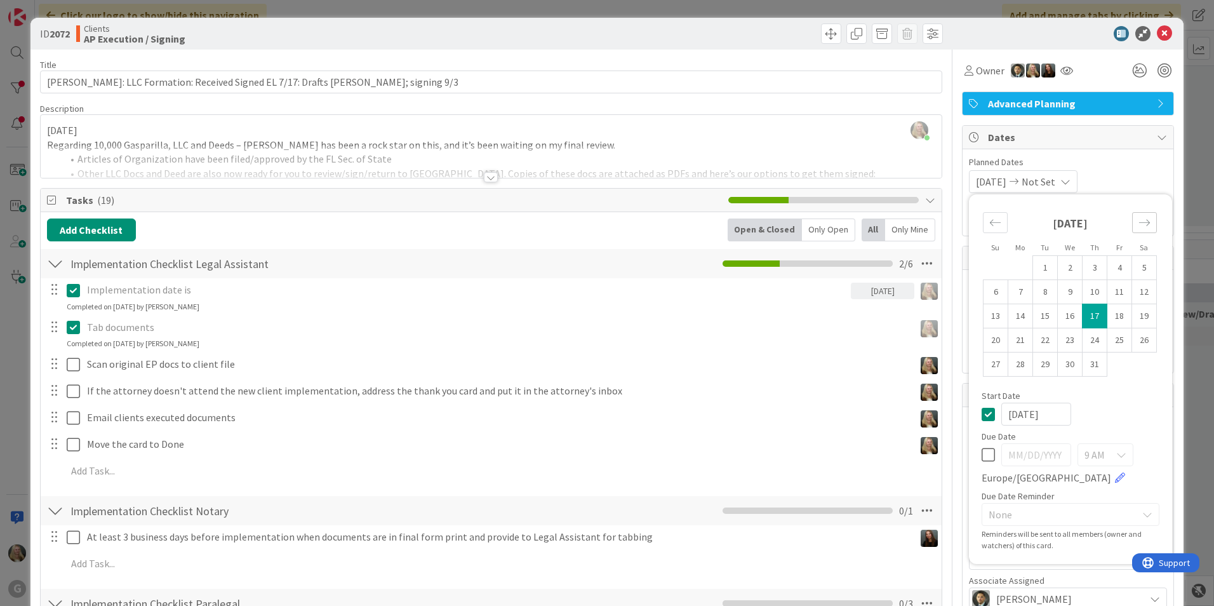
click at [596, 228] on div "Move forward to switch to the next month." at bounding box center [1144, 222] width 25 height 21
click at [596, 228] on icon "Move forward to switch to the next month." at bounding box center [1145, 223] width 12 height 12
click at [596, 274] on td "3" at bounding box center [1070, 268] width 25 height 24
type input "[DATE]"
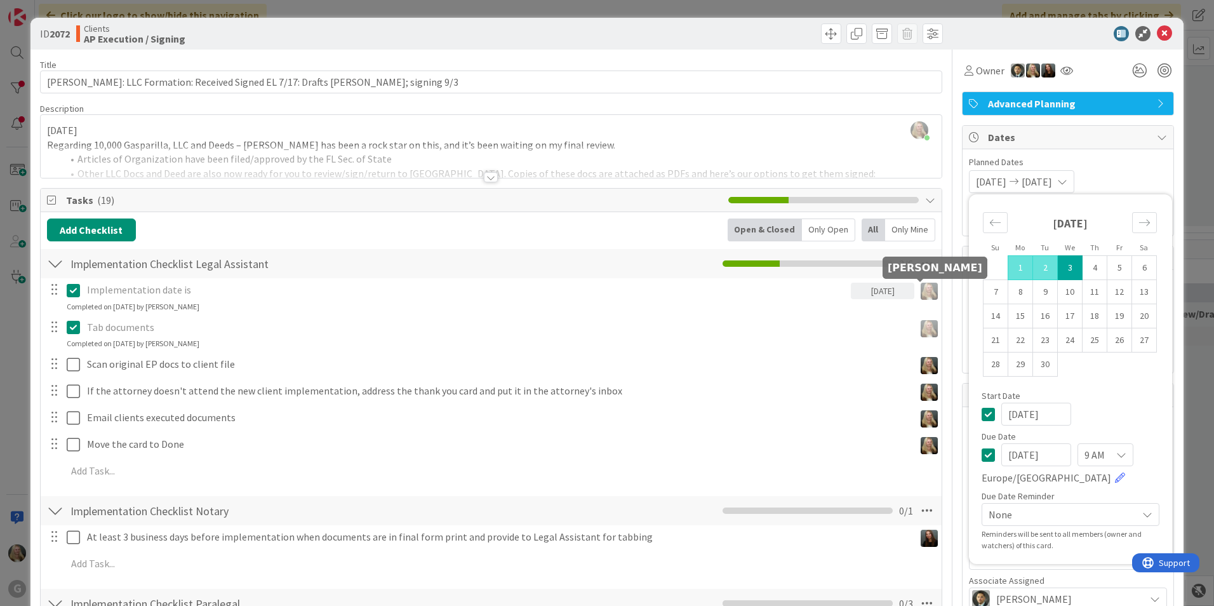
type textarea "x"
click at [596, 330] on p "Tab documents" at bounding box center [498, 327] width 823 height 15
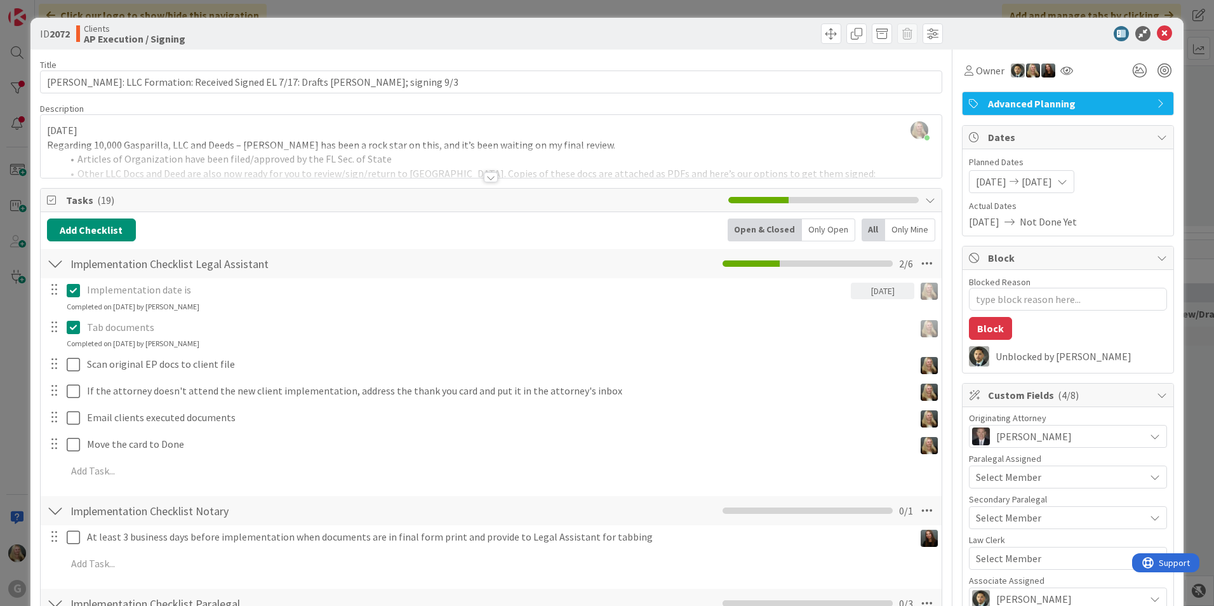
click at [596, 39] on div "ID 2072 Clients AP Execution / Signing" at bounding box center [606, 34] width 1153 height 32
click at [596, 36] on icon at bounding box center [1164, 33] width 15 height 15
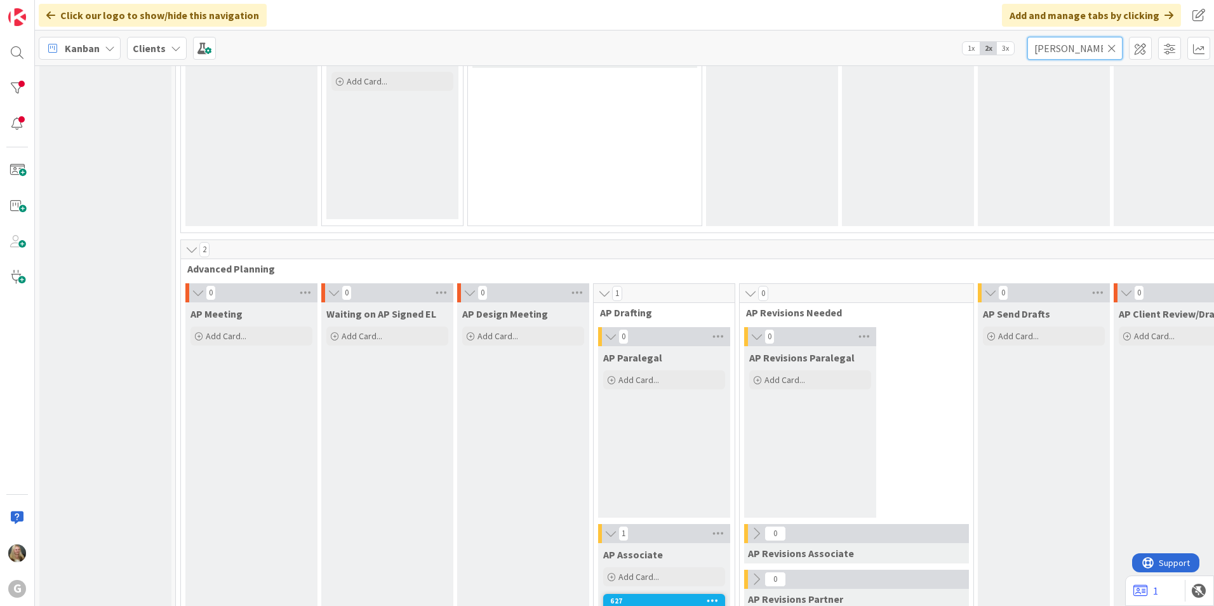
click at [596, 46] on input "[PERSON_NAME]" at bounding box center [1075, 48] width 95 height 23
click at [596, 48] on icon at bounding box center [1112, 48] width 9 height 11
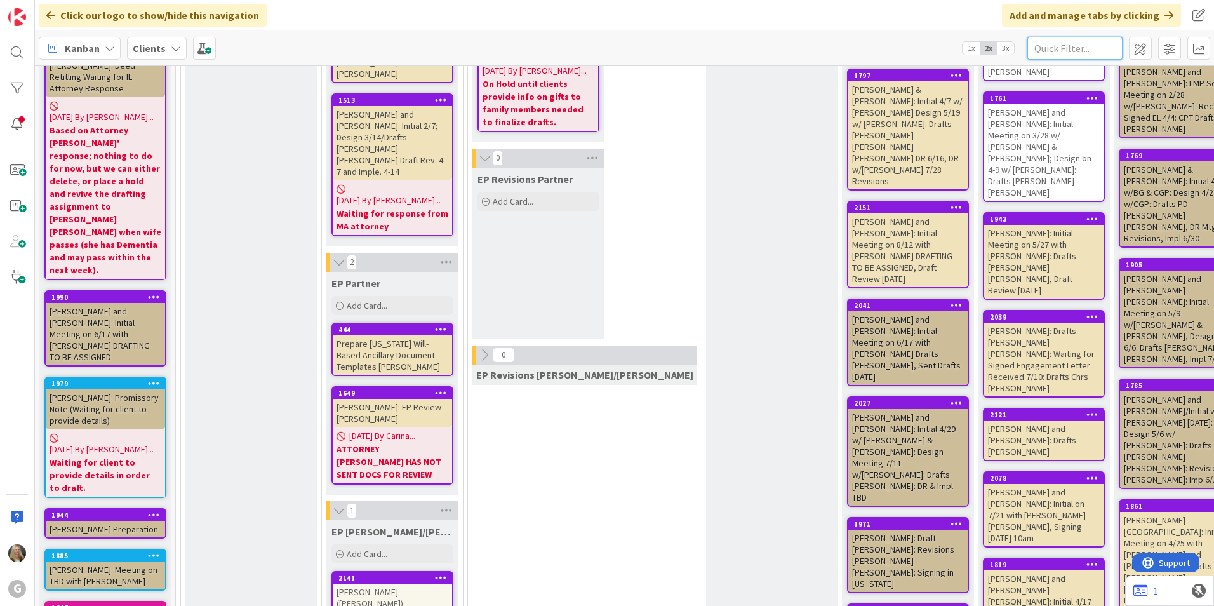
click at [596, 51] on input "text" at bounding box center [1075, 48] width 95 height 23
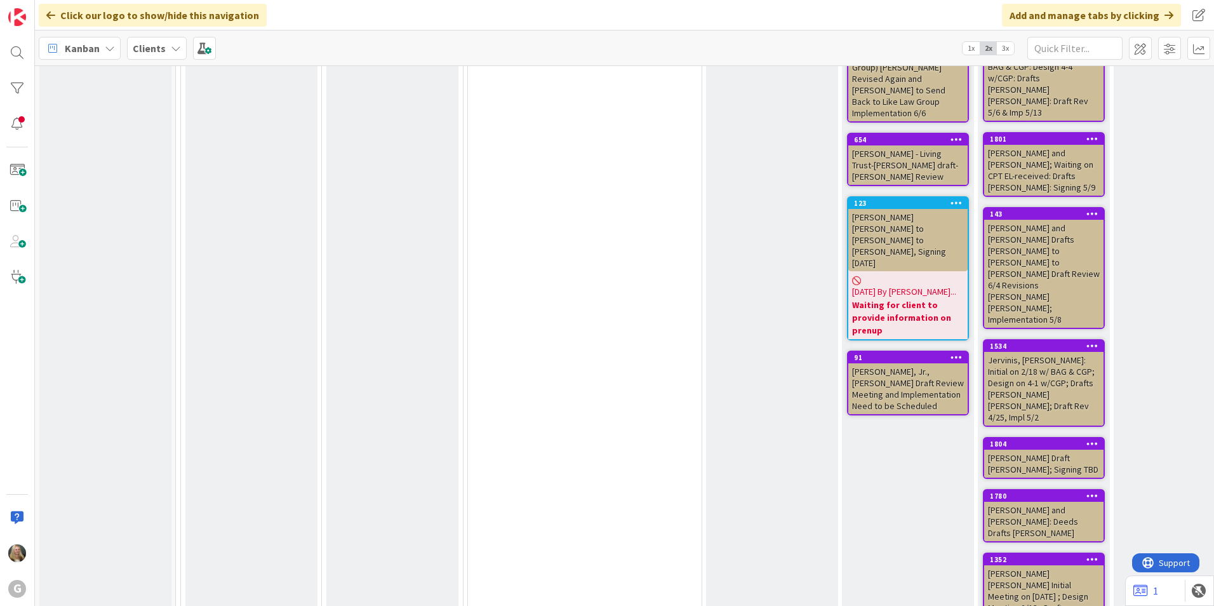
scroll to position [3811, 0]
